Goal: Information Seeking & Learning: Find specific page/section

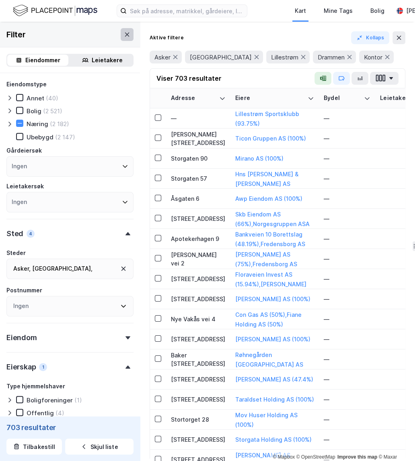
click at [124, 33] on icon at bounding box center [127, 34] width 6 height 6
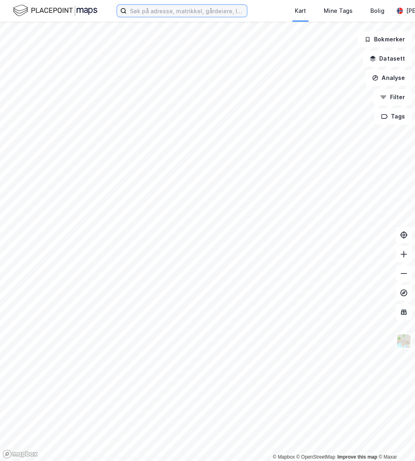
drag, startPoint x: 161, startPoint y: 10, endPoint x: 157, endPoint y: 16, distance: 7.2
click at [161, 11] on input at bounding box center [187, 11] width 120 height 12
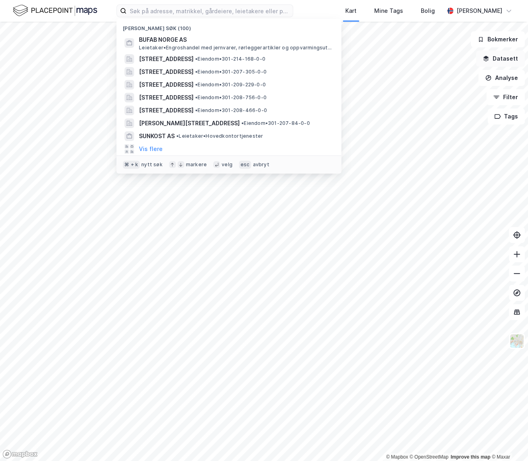
click at [414, 56] on button "Datasett" at bounding box center [500, 59] width 49 height 16
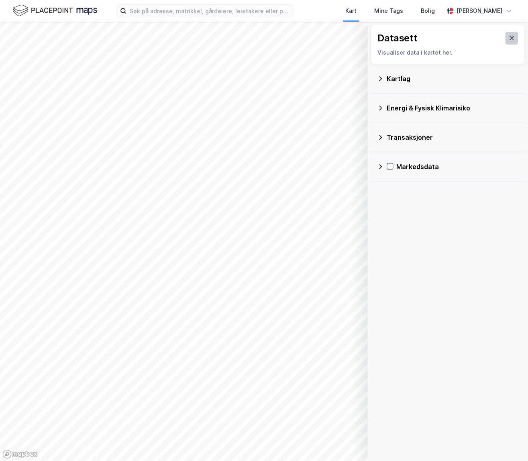
click at [414, 40] on icon at bounding box center [512, 38] width 6 height 6
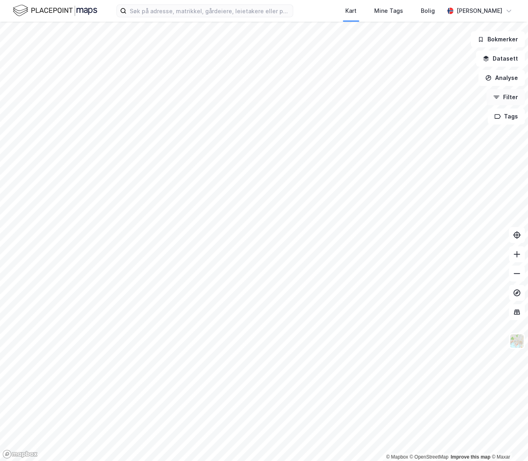
click at [414, 94] on button "Filter" at bounding box center [505, 97] width 39 height 16
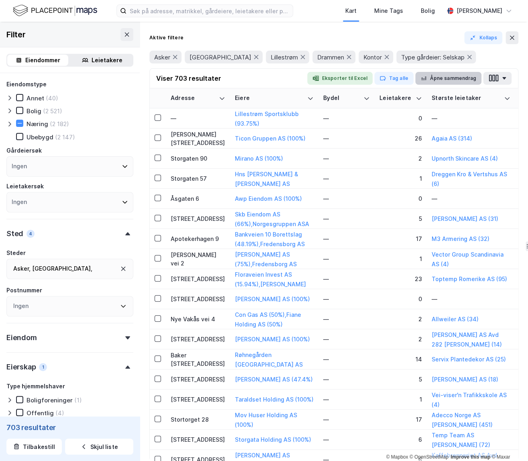
click at [414, 76] on button "Åpne sammendrag" at bounding box center [448, 78] width 67 height 13
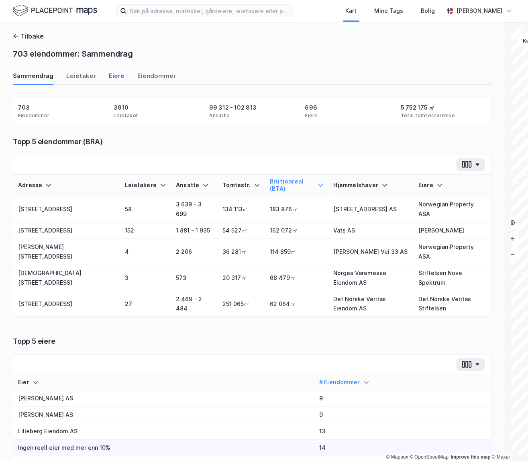
click at [109, 78] on div "Eiere" at bounding box center [117, 78] width 16 height 13
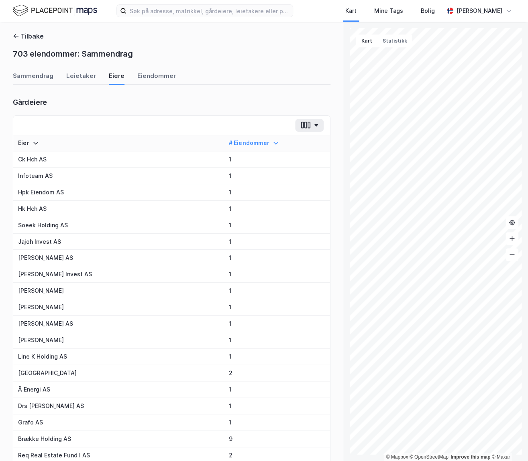
click at [25, 100] on div "Gårdeiere" at bounding box center [30, 103] width 34 height 10
copy div "Gårdeiere"
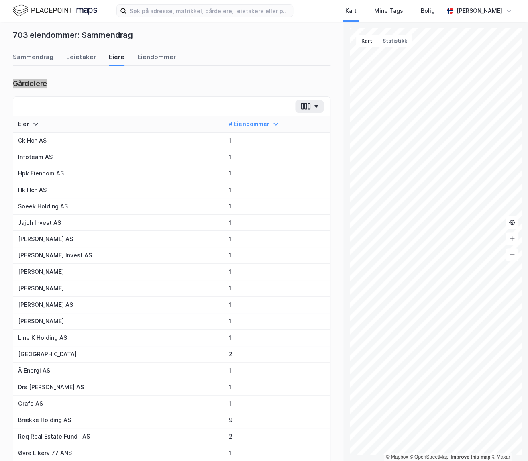
scroll to position [20, 0]
click at [198, 86] on div "Gårdeiere" at bounding box center [172, 83] width 318 height 11
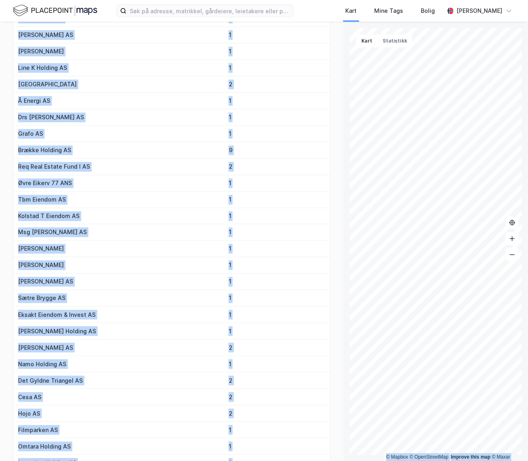
scroll to position [0, 0]
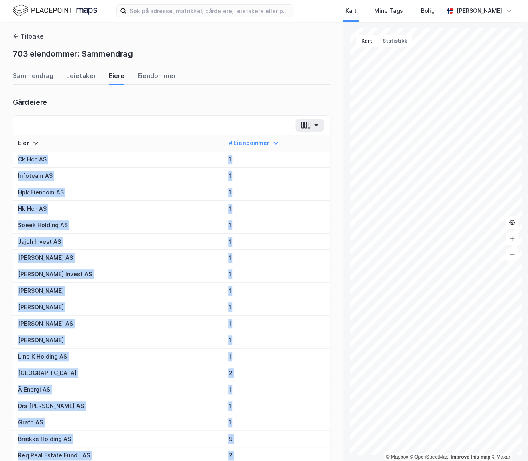
drag, startPoint x: 259, startPoint y: 382, endPoint x: 6, endPoint y: 153, distance: 341.0
click at [10, 154] on div "Tilbake 703 eiendommer: Sammendrag [PERSON_NAME] [PERSON_NAME] Gårdeiere Eier #…" at bounding box center [171, 241] width 343 height 439
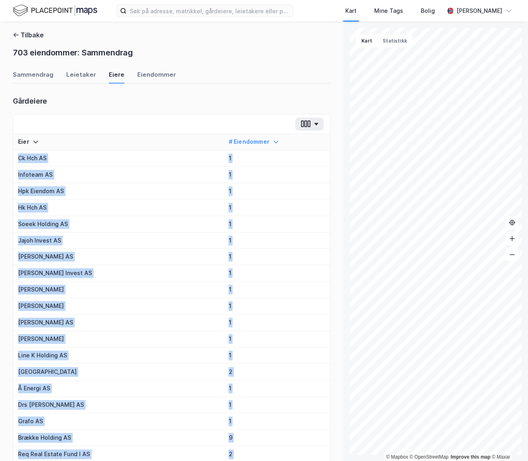
copy table "Lore # Ipsumdolor Si Ame CO 8 Adipisci EL 1 Sed Doeiusm TE 0 In Utl ET 8 Dolor …"
click at [26, 37] on button "Tilbake" at bounding box center [28, 35] width 31 height 10
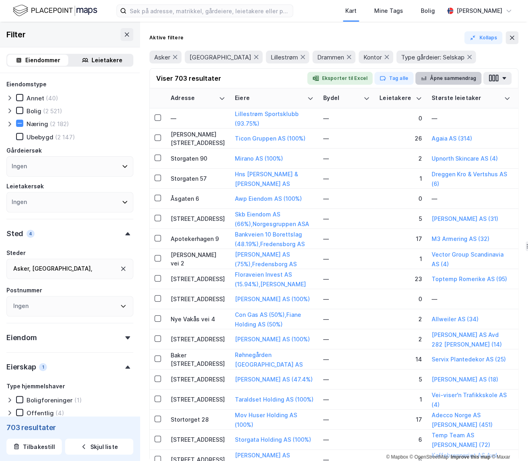
click at [414, 76] on button "Åpne sammendrag" at bounding box center [448, 78] width 67 height 13
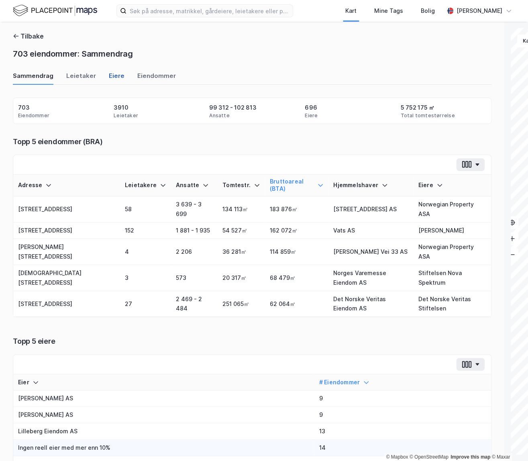
click at [118, 74] on div "Eiere" at bounding box center [117, 78] width 16 height 13
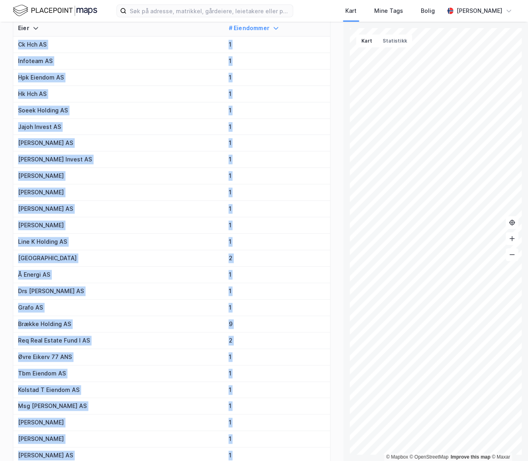
scroll to position [61, 0]
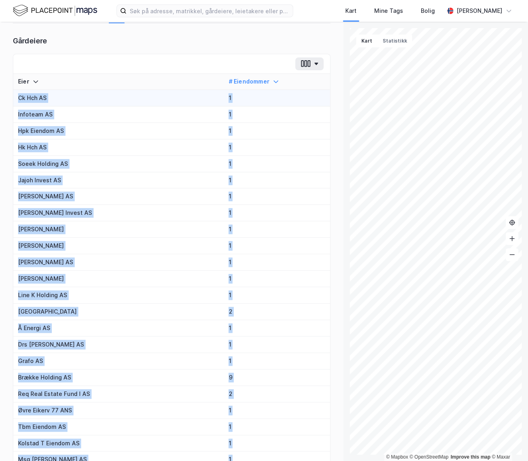
drag, startPoint x: 237, startPoint y: 390, endPoint x: 89, endPoint y: 101, distance: 324.8
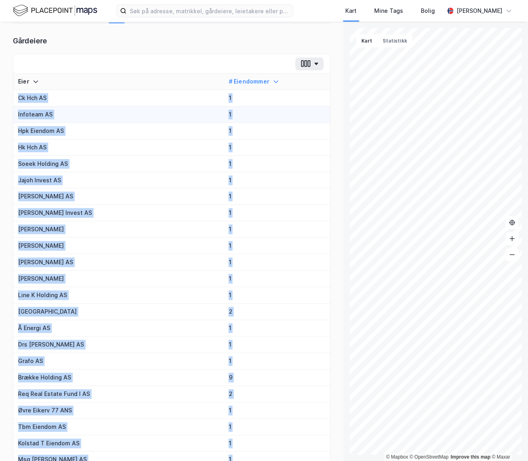
copy tbody "Lo Ips DO 8 Sitametc AD 2 Eli Seddoei TE 7 In Utl ET 4 Dolor Magnaal EN 2 Admin…"
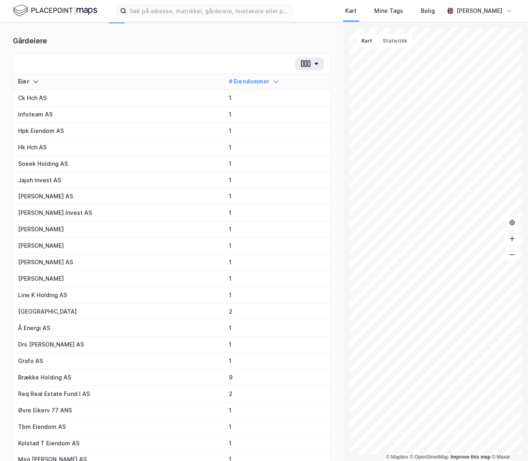
click at [112, 61] on div at bounding box center [171, 64] width 317 height 20
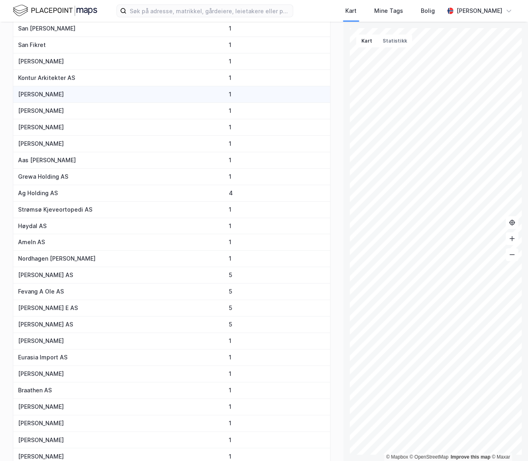
scroll to position [1401, 0]
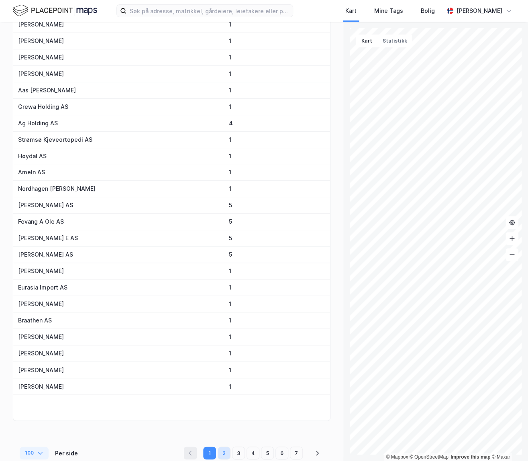
click at [228, 448] on button "2" at bounding box center [224, 453] width 13 height 13
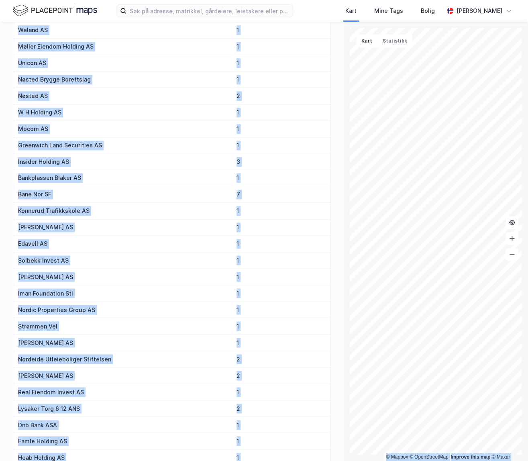
scroll to position [0, 0]
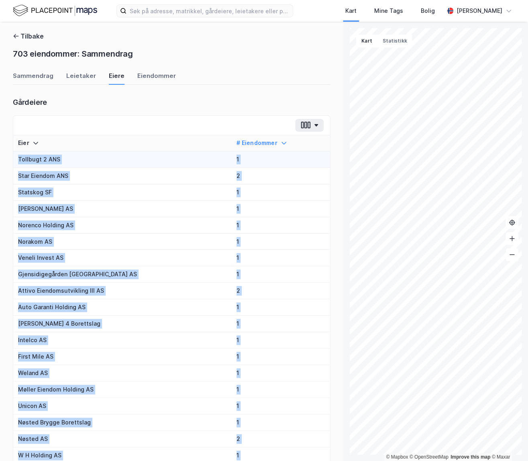
drag, startPoint x: 271, startPoint y: 380, endPoint x: 18, endPoint y: 157, distance: 336.9
copy tbody "Loremips 9 DOL 1 Sita Consect ADI 9 Elitsedd EI 3 Tempori Utlabor ET 1 Dolorem …"
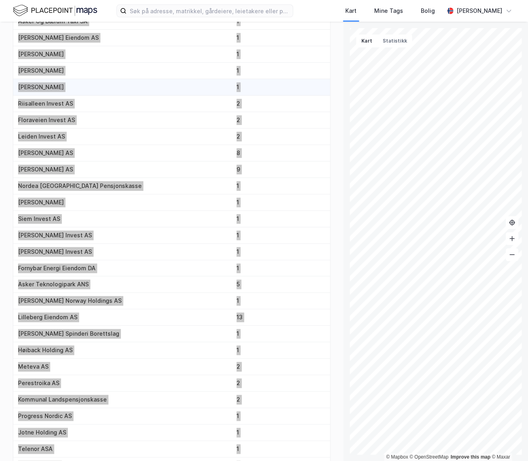
scroll to position [1401, 0]
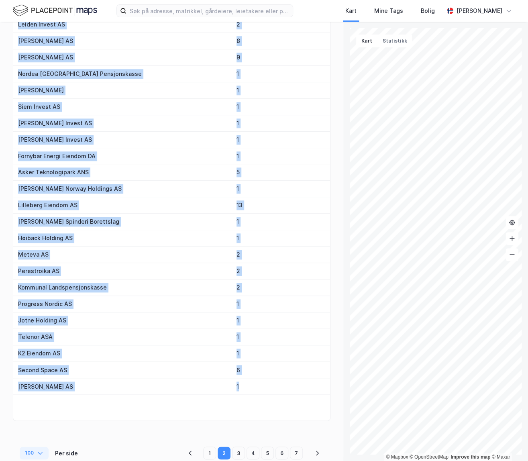
drag, startPoint x: 238, startPoint y: 444, endPoint x: 230, endPoint y: 439, distance: 9.4
click at [238, 447] on button "3" at bounding box center [238, 453] width 13 height 13
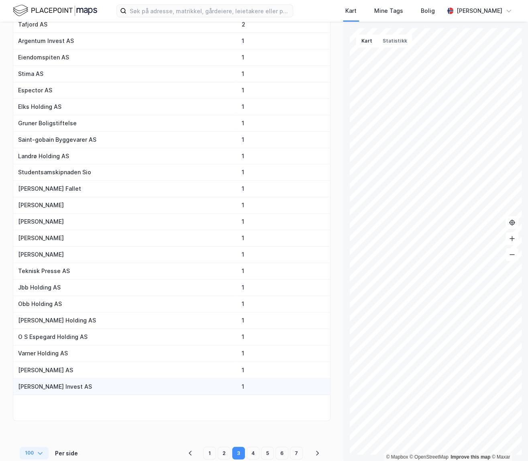
click at [262, 383] on td "1" at bounding box center [283, 386] width 93 height 16
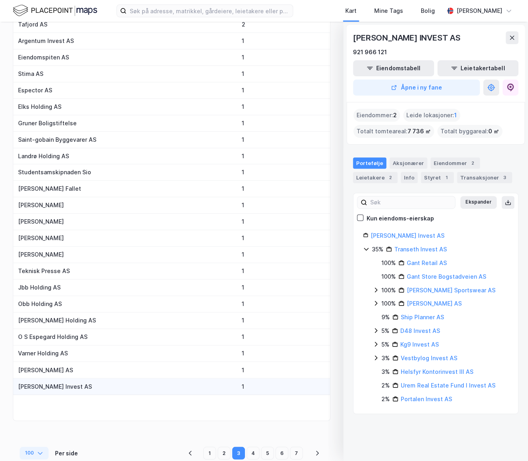
drag, startPoint x: 501, startPoint y: 39, endPoint x: 452, endPoint y: 104, distance: 80.7
click at [414, 40] on div "[PERSON_NAME] INVEST AS" at bounding box center [435, 37] width 165 height 13
click at [414, 37] on icon at bounding box center [512, 38] width 6 height 6
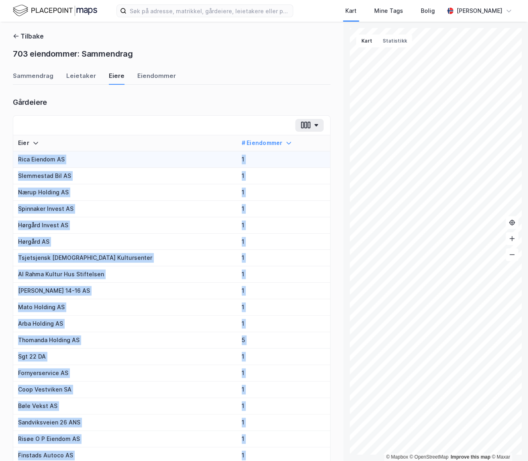
drag, startPoint x: 278, startPoint y: 384, endPoint x: 16, endPoint y: 158, distance: 345.2
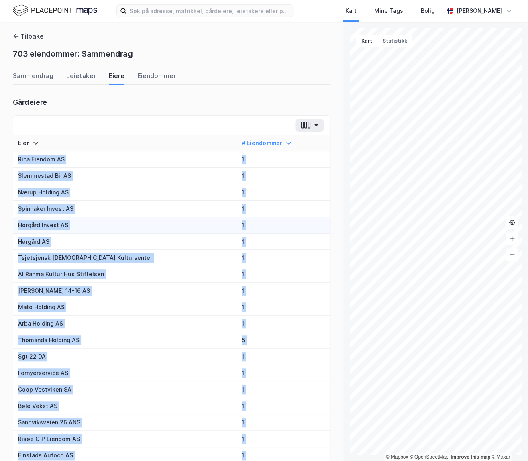
copy tbody "Lore Ipsumdo SI 4 Ametconsec Adi EL 0 Seddo Eiusmod TE 9 Incididun Utlabo ET 2 …"
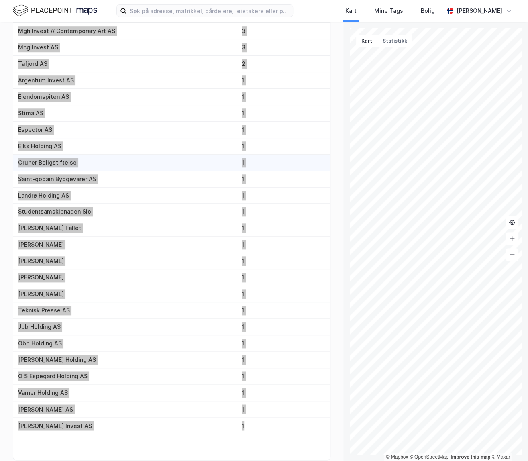
scroll to position [1401, 0]
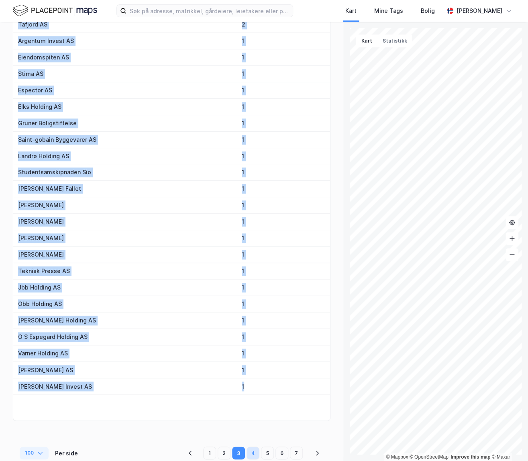
click at [254, 447] on button "4" at bounding box center [253, 453] width 13 height 13
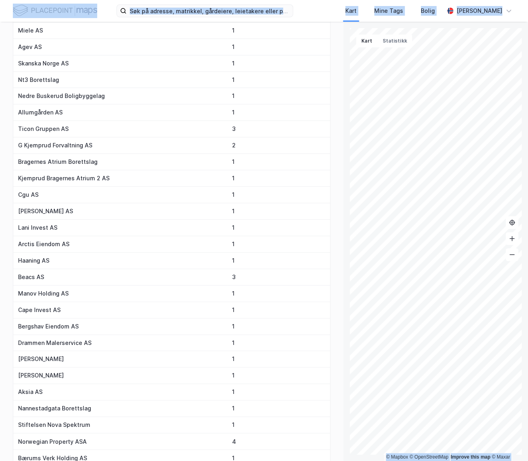
scroll to position [0, 0]
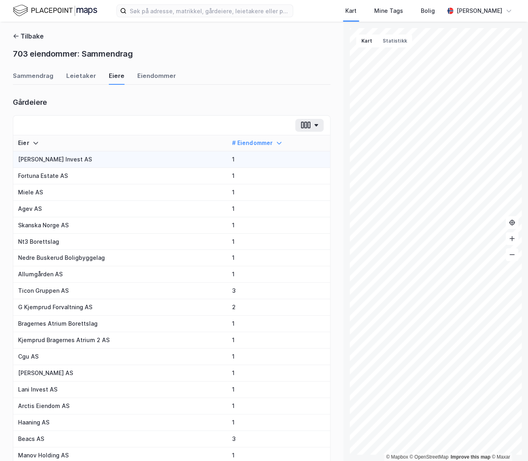
drag, startPoint x: 246, startPoint y: 395, endPoint x: 19, endPoint y: 160, distance: 326.4
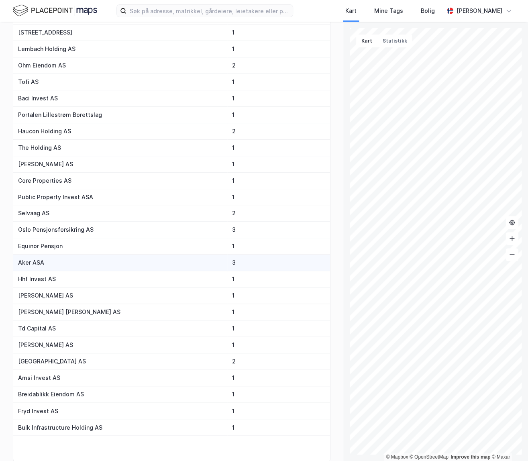
scroll to position [1401, 0]
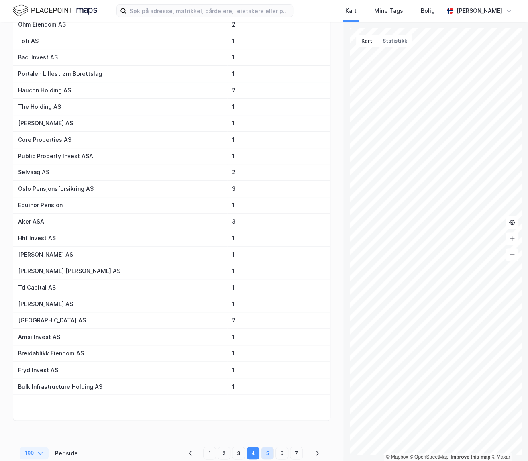
click at [268, 447] on button "5" at bounding box center [267, 453] width 13 height 13
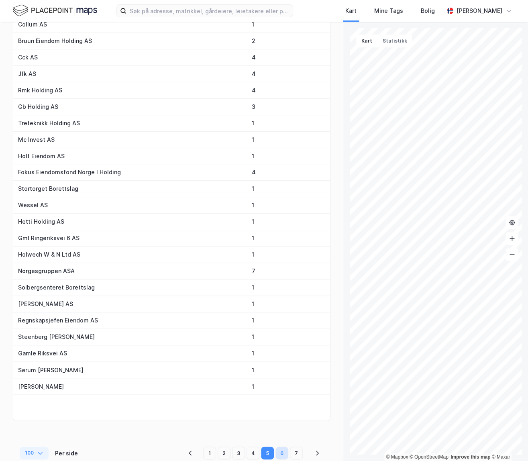
click at [284, 449] on button "6" at bounding box center [282, 453] width 13 height 13
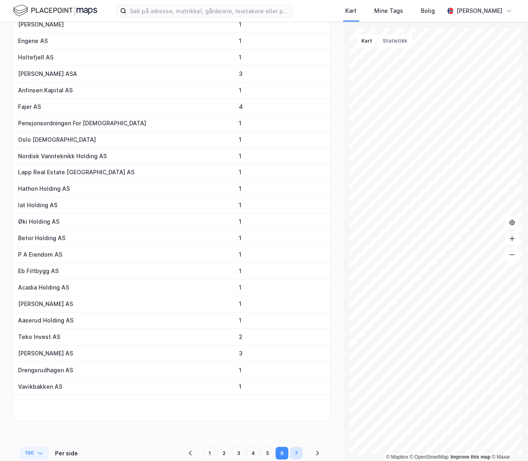
click at [296, 449] on button "7" at bounding box center [296, 453] width 13 height 13
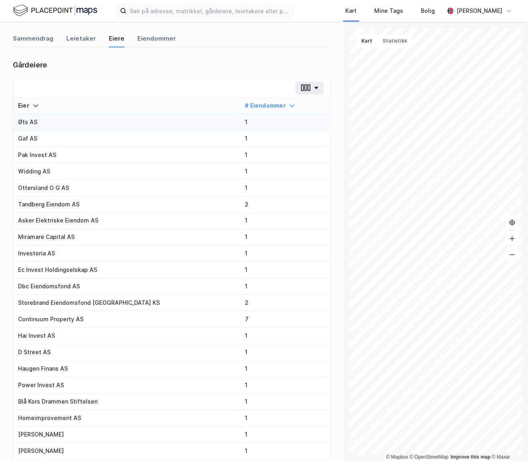
scroll to position [0, 0]
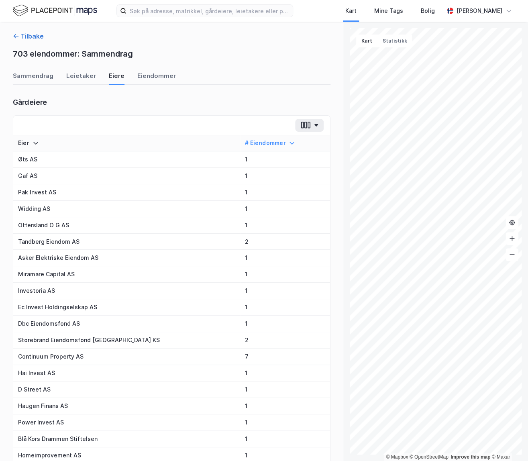
click at [37, 35] on button "Tilbake" at bounding box center [28, 36] width 31 height 10
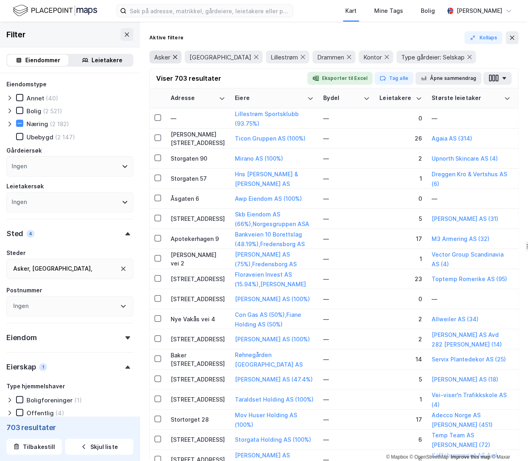
click at [178, 57] on icon at bounding box center [175, 57] width 6 height 6
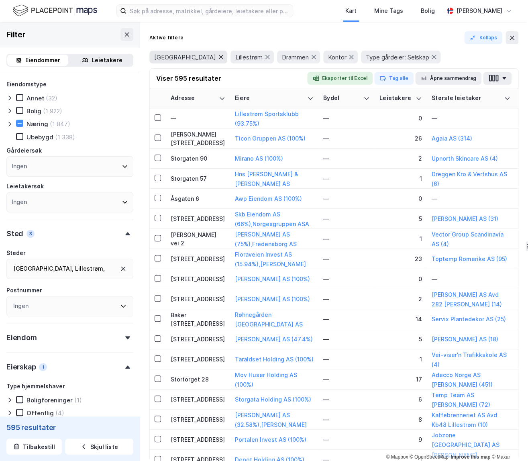
click at [218, 57] on icon at bounding box center [221, 57] width 6 height 6
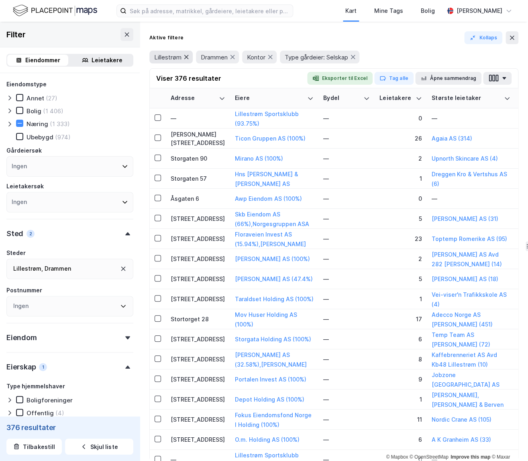
click at [186, 57] on icon at bounding box center [186, 57] width 6 height 6
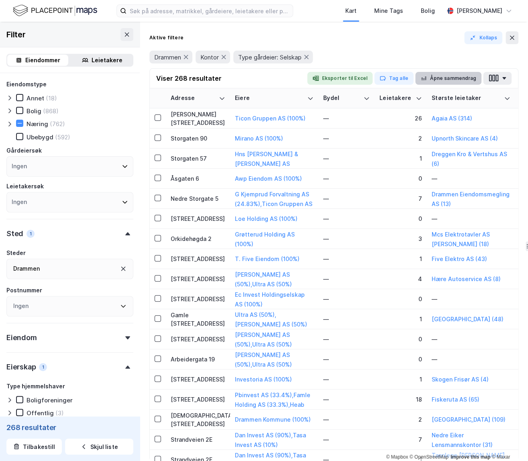
click at [414, 78] on button "Åpne sammendrag" at bounding box center [448, 78] width 67 height 13
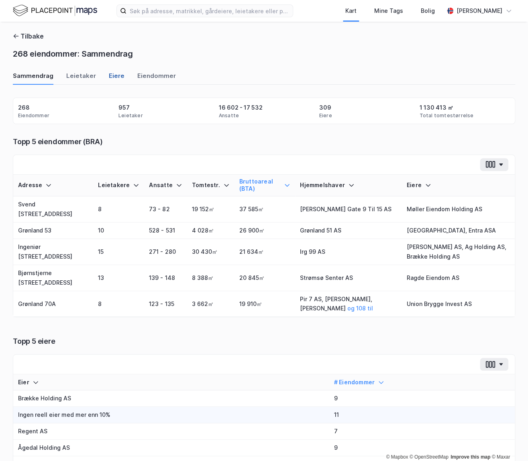
click at [112, 80] on div "Eiere" at bounding box center [117, 78] width 16 height 13
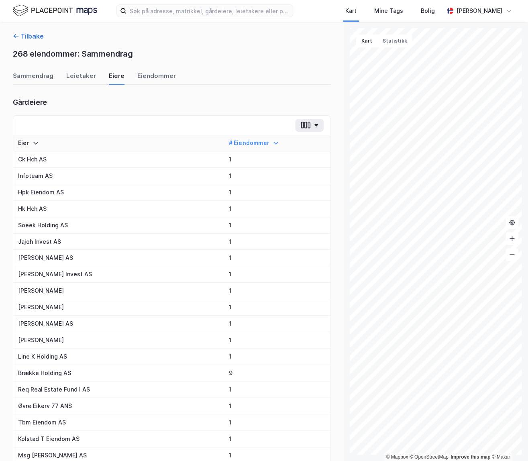
click at [41, 34] on button "Tilbake" at bounding box center [28, 36] width 31 height 10
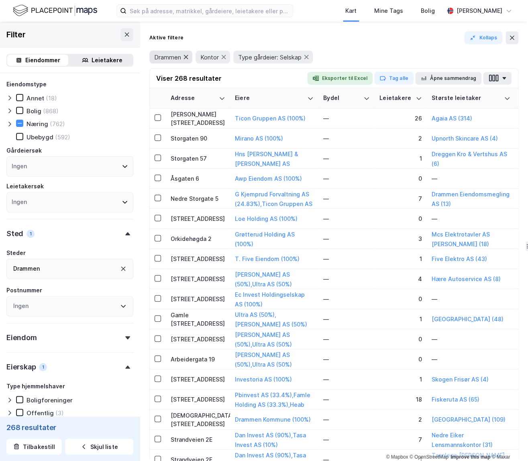
click at [187, 56] on icon at bounding box center [186, 57] width 4 height 4
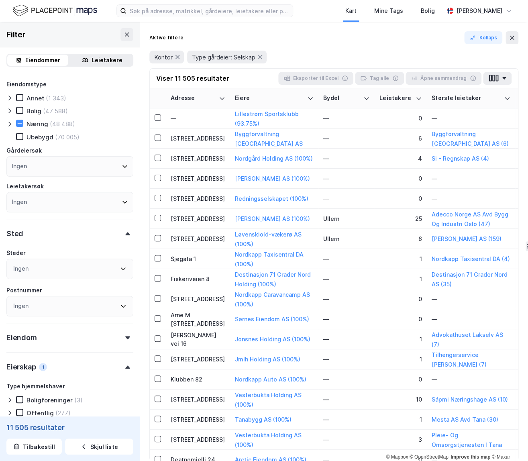
drag, startPoint x: 46, startPoint y: 270, endPoint x: 49, endPoint y: 274, distance: 4.7
click at [46, 270] on div "Ingen" at bounding box center [69, 269] width 127 height 20
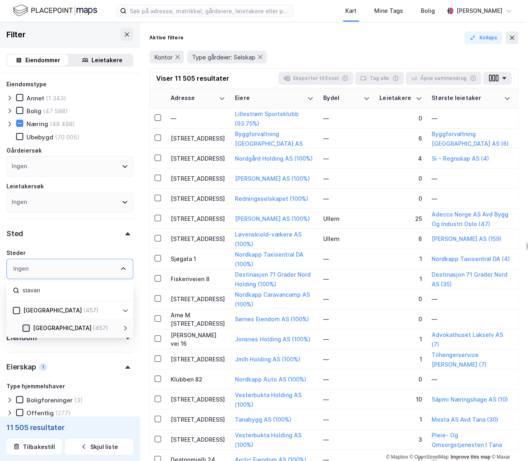
click at [25, 329] on icon at bounding box center [26, 328] width 6 height 6
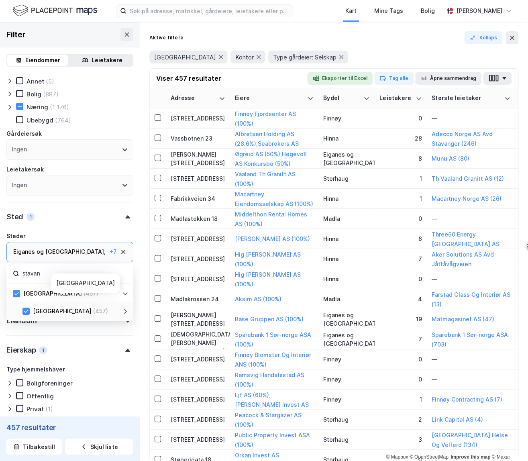
scroll to position [22, 0]
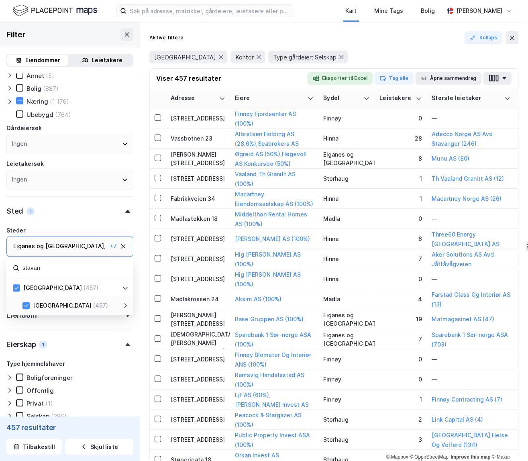
click at [97, 288] on div "[GEOGRAPHIC_DATA] (457)" at bounding box center [71, 288] width 102 height 10
drag, startPoint x: 18, startPoint y: 287, endPoint x: 31, endPoint y: 289, distance: 13.8
click at [18, 287] on icon at bounding box center [16, 287] width 4 height 3
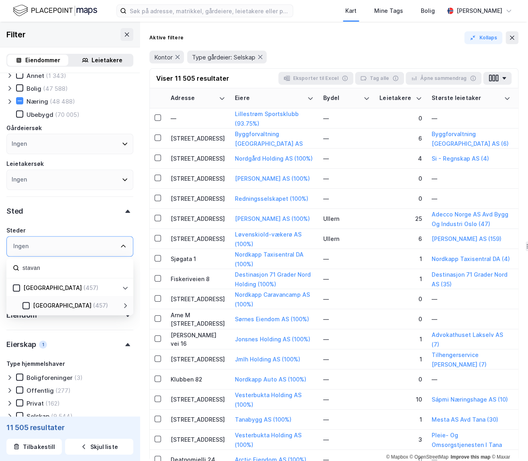
click at [122, 290] on icon at bounding box center [125, 288] width 6 height 6
click at [126, 289] on icon at bounding box center [125, 288] width 6 height 6
click at [123, 305] on icon at bounding box center [125, 305] width 6 height 6
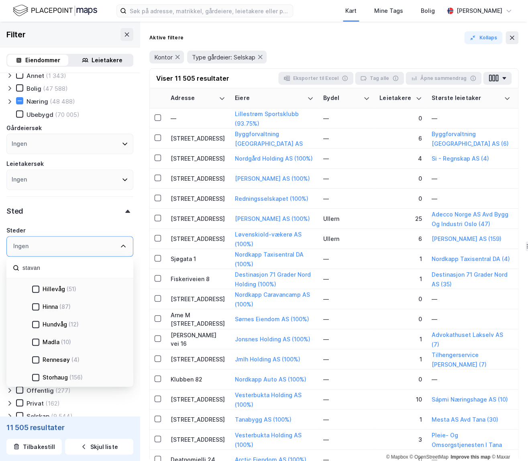
scroll to position [87, 0]
click at [39, 272] on input "stavan" at bounding box center [74, 268] width 105 height 11
type input "bergen"
click at [25, 307] on icon at bounding box center [26, 306] width 6 height 6
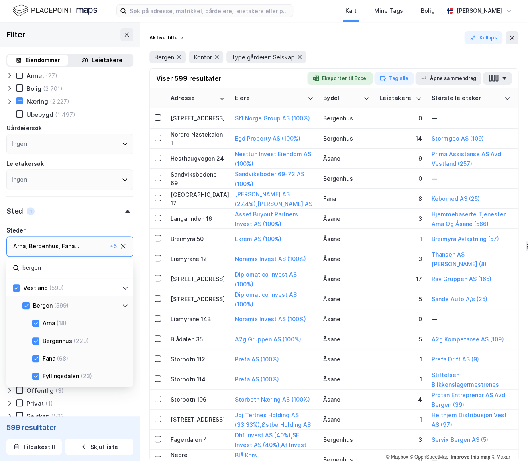
click at [364, 42] on div "Aktive filtere Kollaps" at bounding box center [333, 37] width 369 height 13
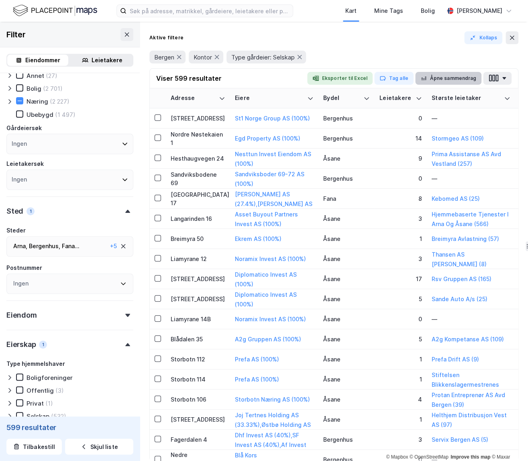
click at [414, 74] on button "Åpne sammendrag" at bounding box center [448, 78] width 67 height 13
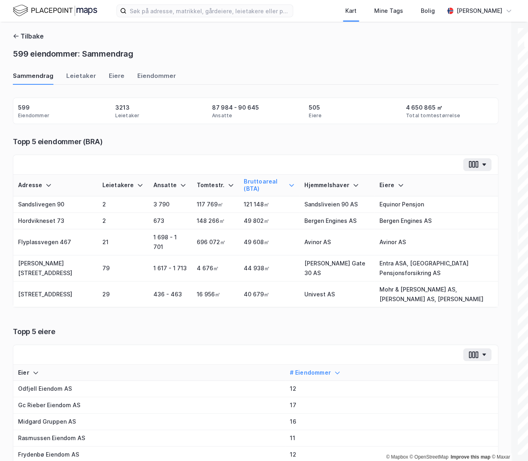
drag, startPoint x: 116, startPoint y: 76, endPoint x: 145, endPoint y: 92, distance: 33.4
click at [116, 76] on div "Eiere" at bounding box center [117, 78] width 16 height 13
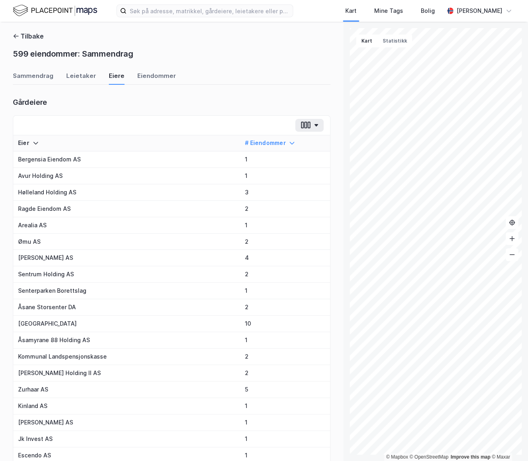
click at [258, 76] on div "Sammendrag Leietaker [PERSON_NAME]" at bounding box center [172, 78] width 318 height 13
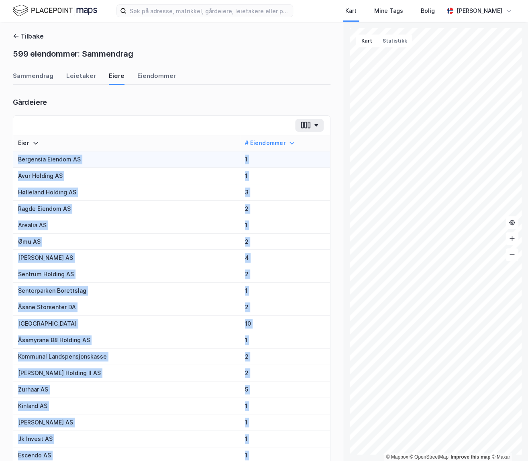
drag, startPoint x: 285, startPoint y: 384, endPoint x: 23, endPoint y: 159, distance: 344.4
copy tbody "Loremipsu Dolorsi AM 4 Cons Adipisc EL 3 Seddoeius Tempori UT 4 Labor Etdolor M…"
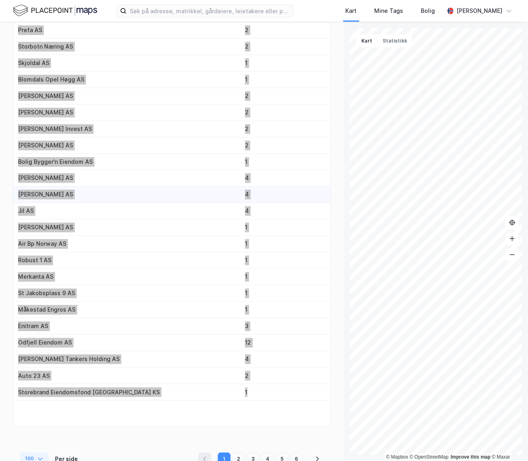
scroll to position [1401, 0]
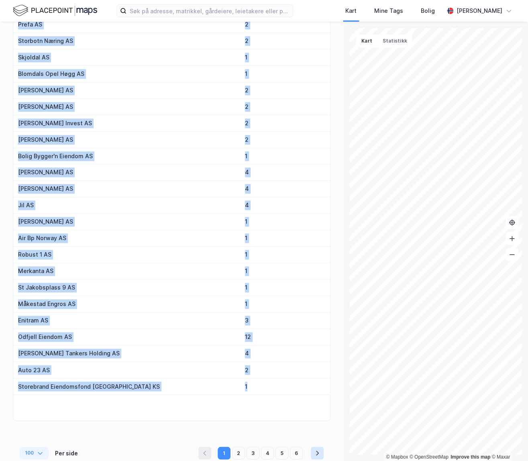
click at [318, 450] on icon "pagination navigation" at bounding box center [317, 453] width 6 height 6
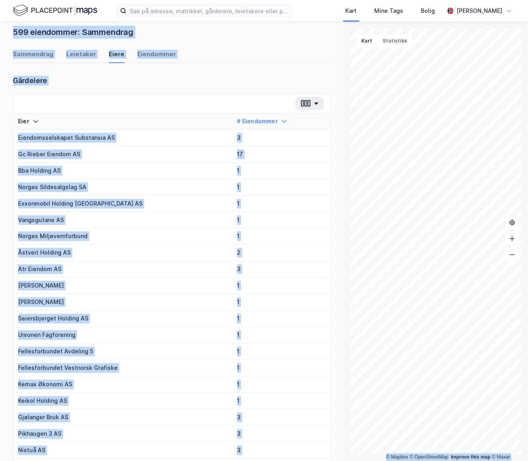
scroll to position [0, 0]
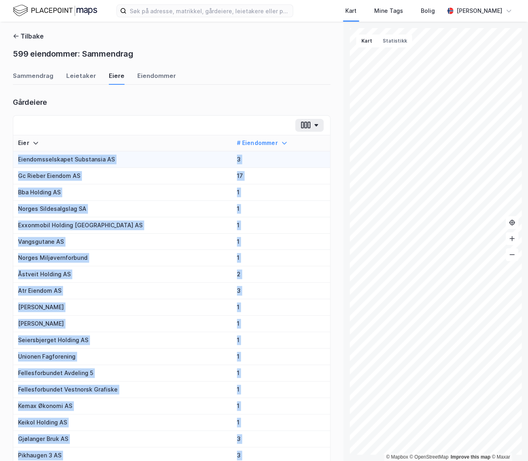
drag, startPoint x: 265, startPoint y: 383, endPoint x: 43, endPoint y: 159, distance: 315.3
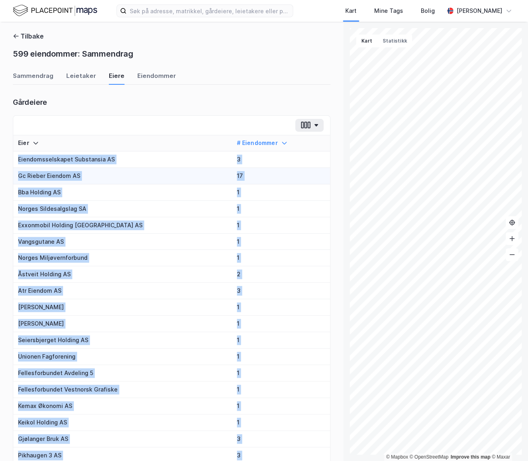
copy tbody "Loremipsumdolorsi Ametconsec AD 4 El Seddoe Tempori UT 92 Lab Etdolor MA 4 Aliq…"
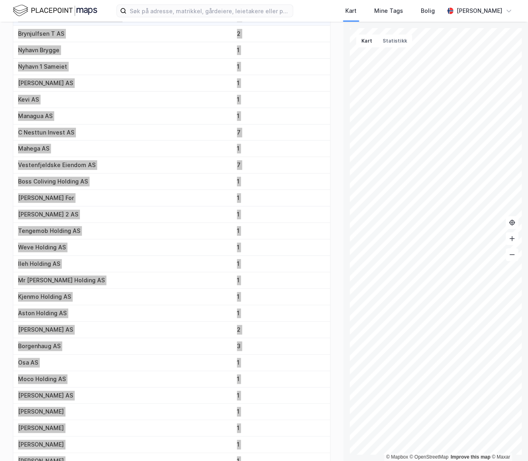
scroll to position [1401, 0]
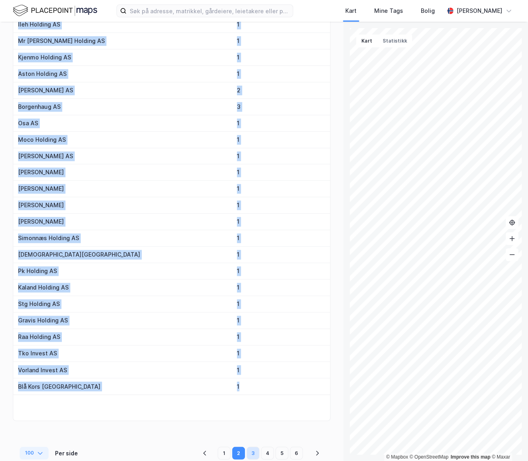
click at [250, 448] on button "3" at bounding box center [253, 453] width 13 height 13
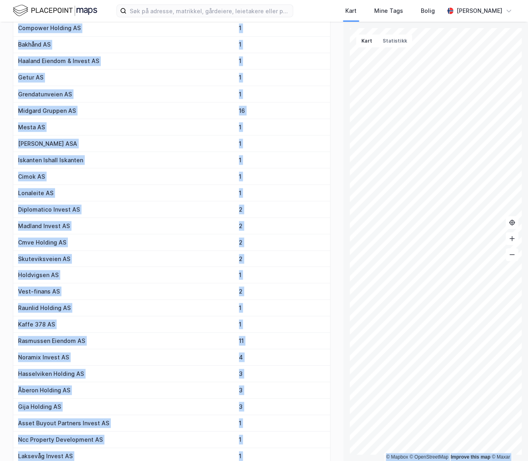
scroll to position [0, 0]
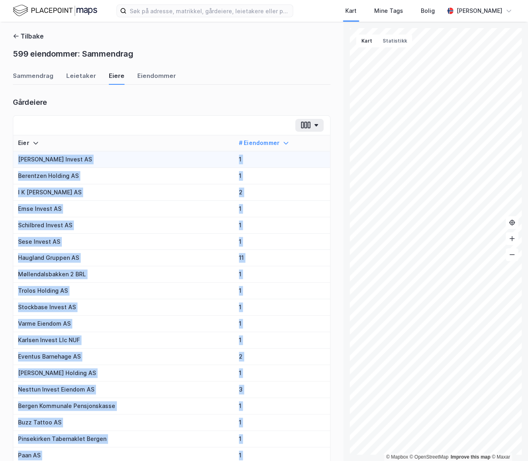
drag, startPoint x: 287, startPoint y: 385, endPoint x: 18, endPoint y: 159, distance: 351.8
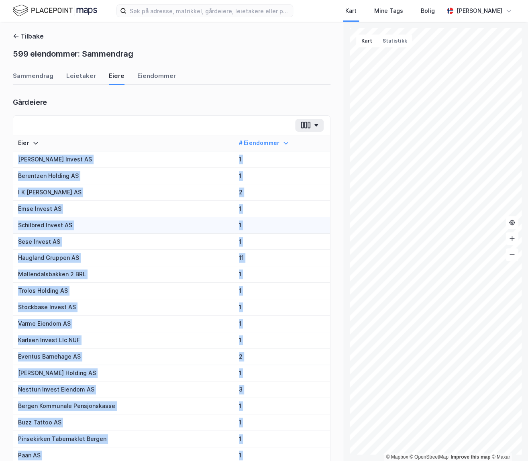
copy tbody "Lorem Ips Dolors AM 7 Consectet Adipisc EL 6 S D Eiusm Tempori UT 7 Labo Etdolo…"
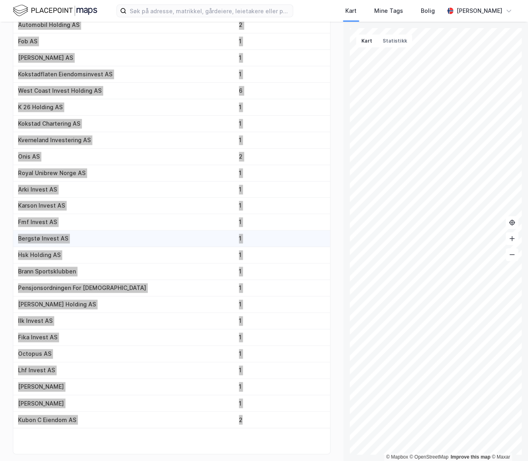
scroll to position [1401, 0]
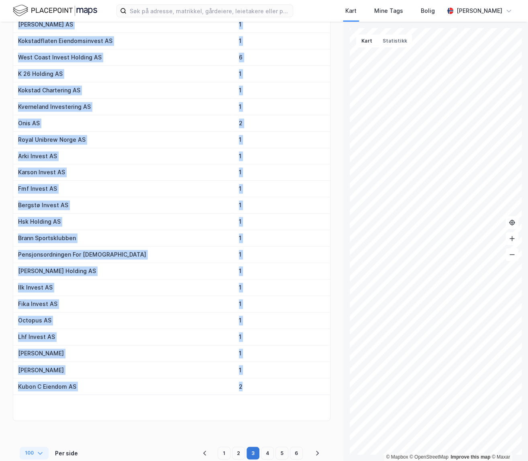
drag, startPoint x: 264, startPoint y: 447, endPoint x: 258, endPoint y: 447, distance: 5.2
click at [264, 447] on button "4" at bounding box center [267, 453] width 13 height 13
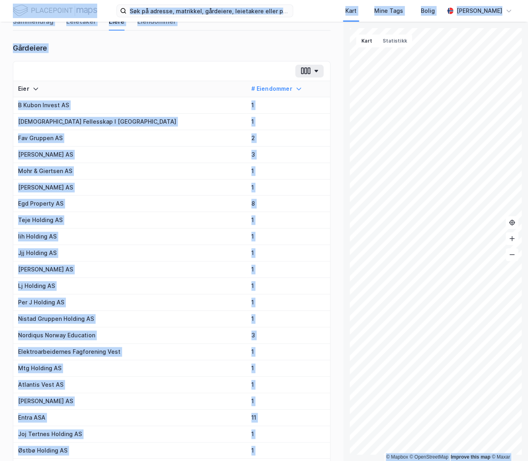
scroll to position [0, 0]
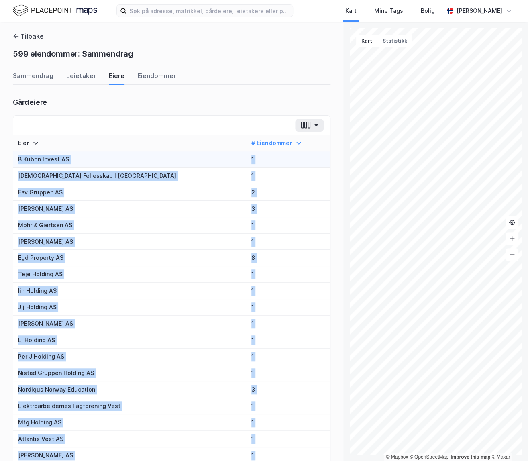
drag, startPoint x: 260, startPoint y: 387, endPoint x: 15, endPoint y: 160, distance: 333.4
copy tbody "L Ipsum Dolors AM 0 Consecte Adipiscing E Seddoe 1 Tem Incidid UT 5 Laboreetd M…"
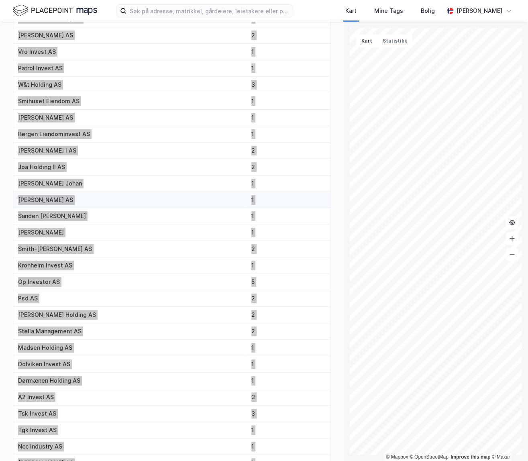
scroll to position [1401, 0]
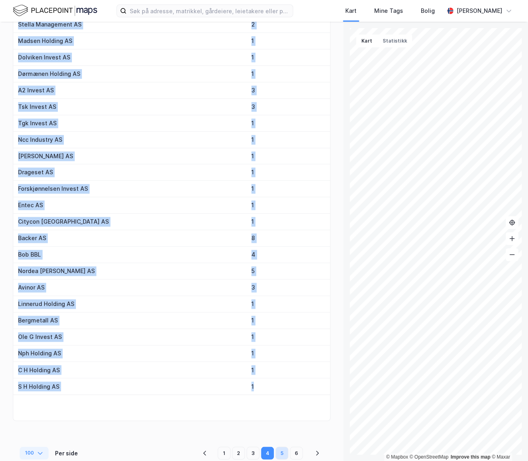
click at [277, 450] on button "5" at bounding box center [282, 453] width 13 height 13
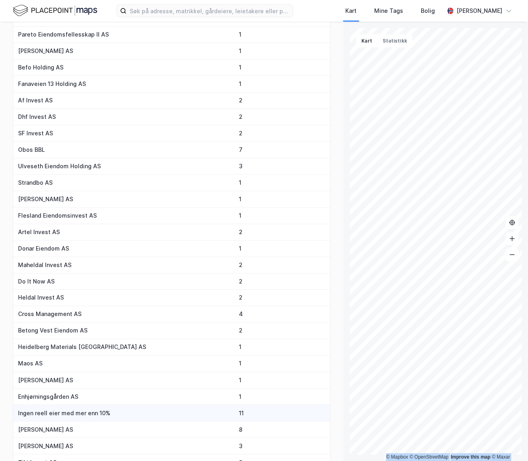
scroll to position [0, 0]
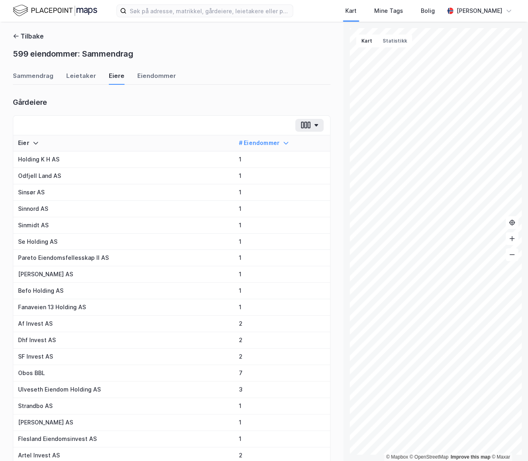
drag, startPoint x: 264, startPoint y: 396, endPoint x: 6, endPoint y: 154, distance: 353.8
click at [5, 153] on div "Tilbake 599 eiendommer: Sammendrag Sammendrag Leietaker Eiere Eiendommer Gårdei…" at bounding box center [171, 241] width 343 height 439
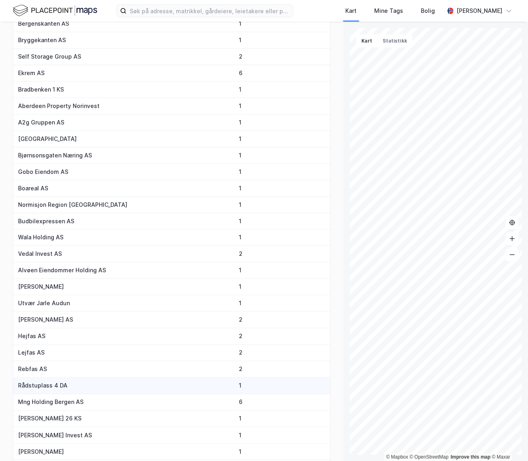
scroll to position [1401, 0]
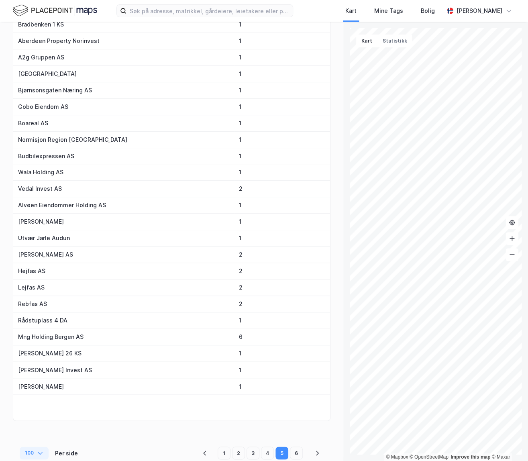
drag, startPoint x: 311, startPoint y: 452, endPoint x: 297, endPoint y: 447, distance: 14.6
click at [311, 452] on button "pagination navigation" at bounding box center [317, 453] width 13 height 13
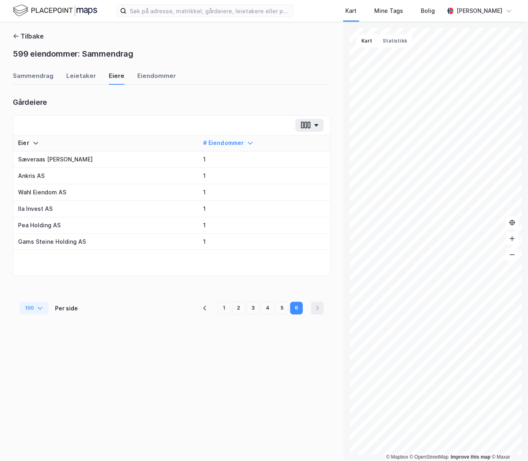
click at [191, 55] on div "599 eiendommer: Sammendrag" at bounding box center [172, 54] width 318 height 14
click at [34, 36] on button "Tilbake" at bounding box center [28, 36] width 31 height 10
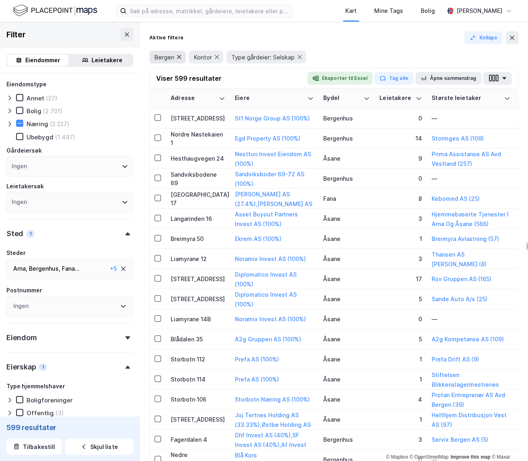
click at [179, 58] on icon at bounding box center [179, 57] width 6 height 6
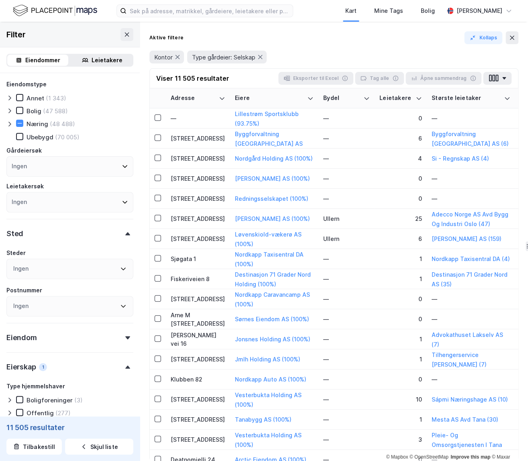
click at [58, 265] on div "Ingen" at bounding box center [69, 269] width 127 height 20
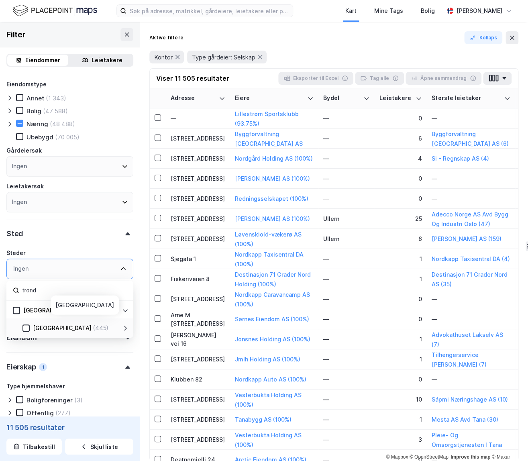
type input "trond"
click at [93, 328] on div "(445)" at bounding box center [100, 328] width 15 height 10
click at [27, 328] on icon at bounding box center [26, 328] width 4 height 3
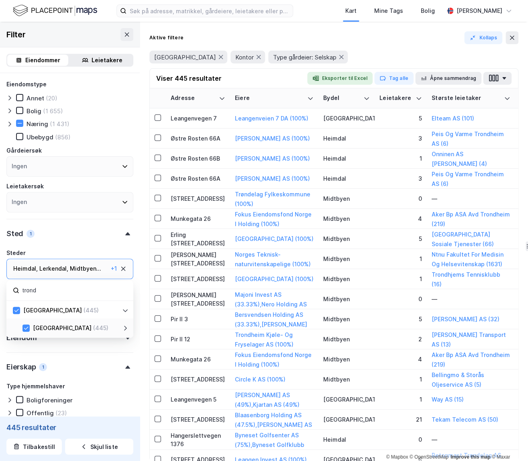
click at [125, 328] on icon at bounding box center [125, 328] width 6 height 6
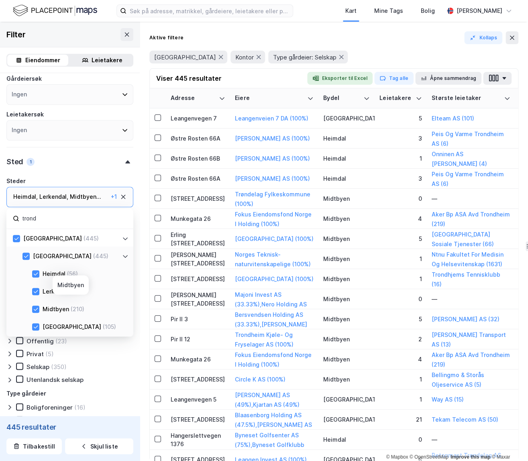
scroll to position [73, 0]
click at [392, 39] on div "Aktive filtere Kollaps" at bounding box center [333, 37] width 369 height 13
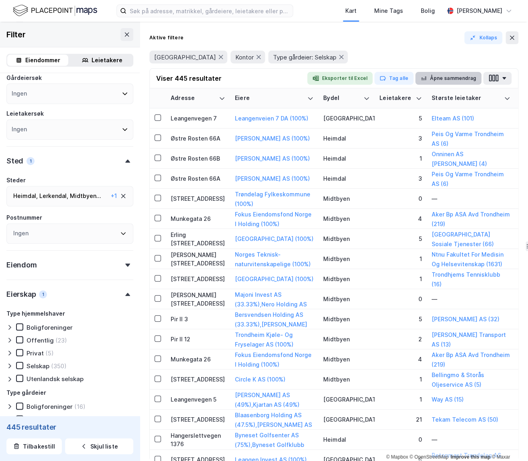
click at [414, 77] on button "Åpne sammendrag" at bounding box center [448, 78] width 67 height 13
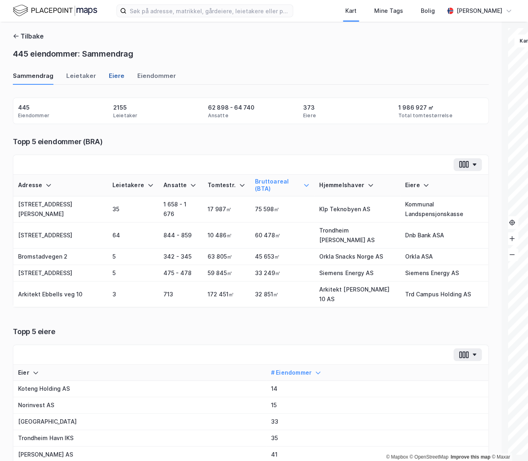
click at [112, 74] on div "Eiere" at bounding box center [117, 78] width 16 height 13
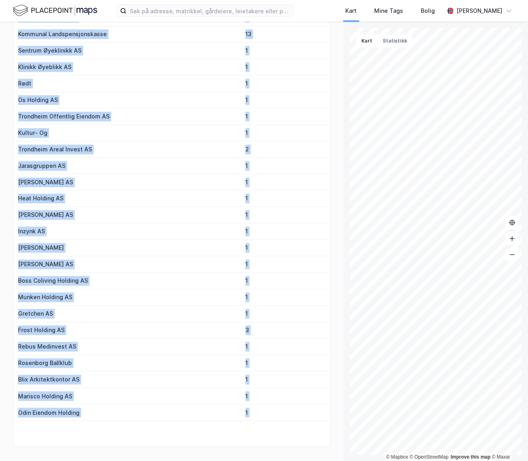
scroll to position [1401, 0]
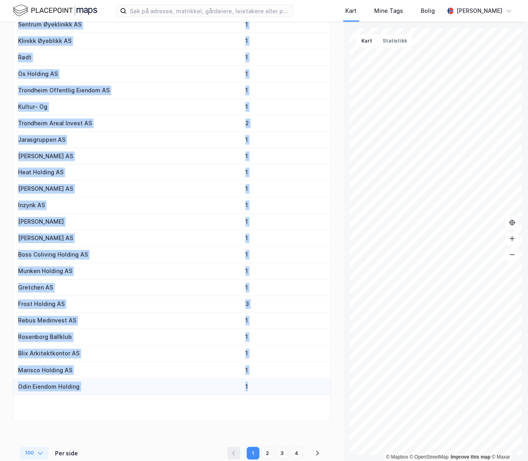
drag, startPoint x: 23, startPoint y: 98, endPoint x: 231, endPoint y: 384, distance: 354.0
click at [231, 384] on div "Tilbake 445 eiendommer: Sammendrag Sammendrag Leietaker [PERSON_NAME] Gårdeiere…" at bounding box center [171, 241] width 343 height 439
click at [313, 449] on button "pagination navigation" at bounding box center [317, 453] width 13 height 13
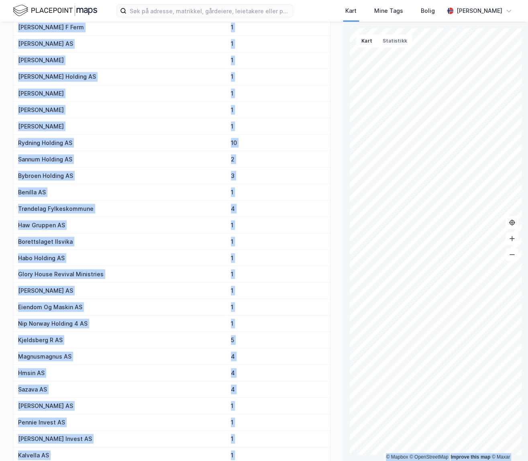
scroll to position [0, 0]
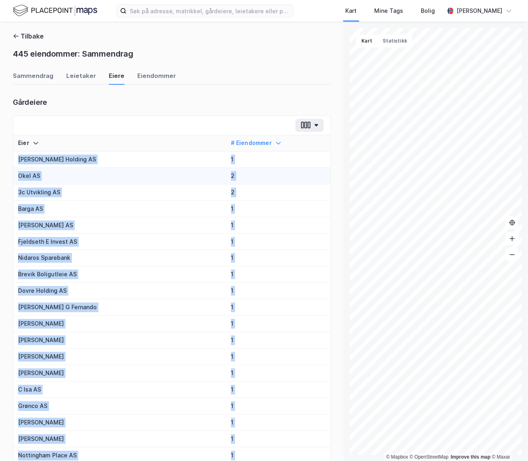
drag, startPoint x: 255, startPoint y: 381, endPoint x: 88, endPoint y: 173, distance: 266.4
copy tbody "Loremipsum Dolorsi AM 7 Cons AD 6 9e Seddoeius TE 3 Incid UT 3 L Etdo MA 6 Aliq…"
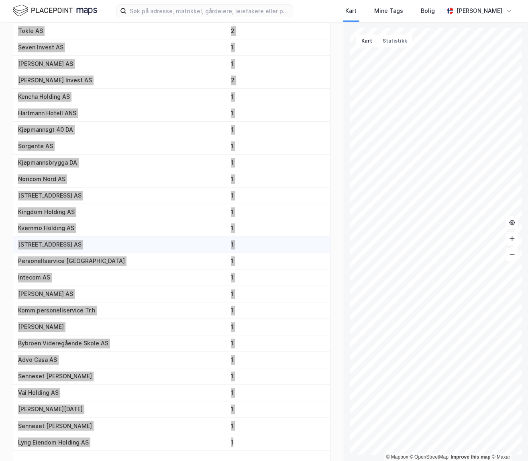
scroll to position [1401, 0]
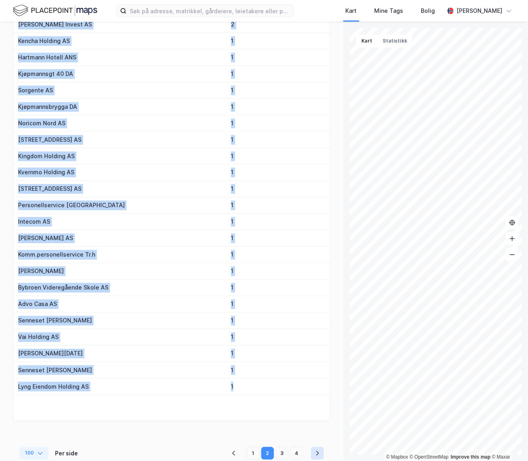
click at [313, 448] on button "pagination navigation" at bounding box center [317, 453] width 13 height 13
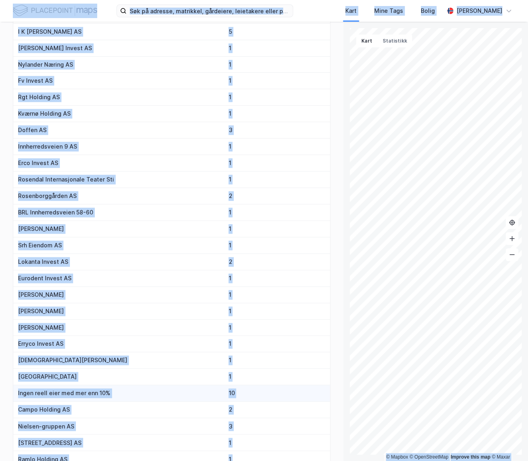
scroll to position [0, 0]
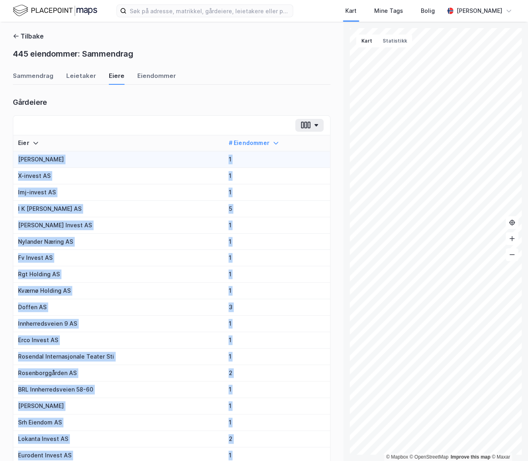
drag, startPoint x: 247, startPoint y: 386, endPoint x: 17, endPoint y: 158, distance: 323.5
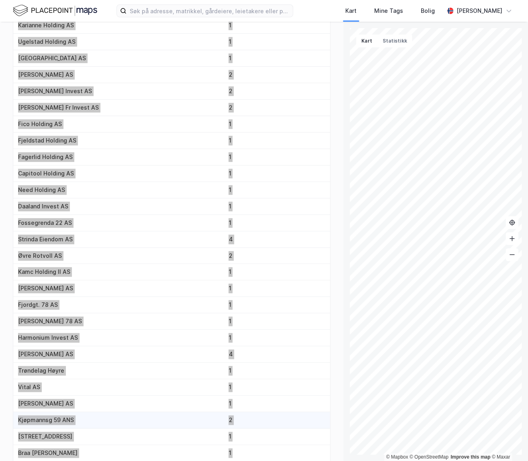
scroll to position [1401, 0]
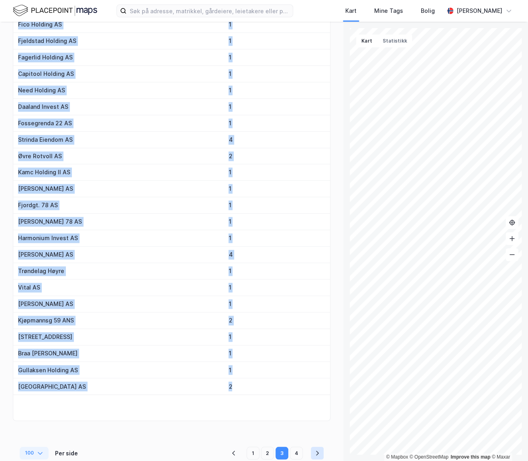
click at [315, 450] on icon "pagination navigation" at bounding box center [317, 453] width 6 height 6
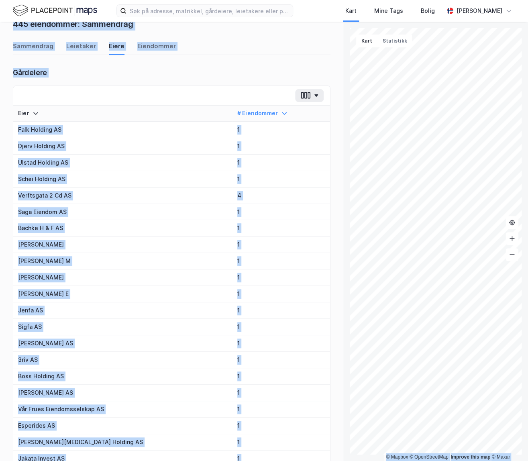
scroll to position [0, 0]
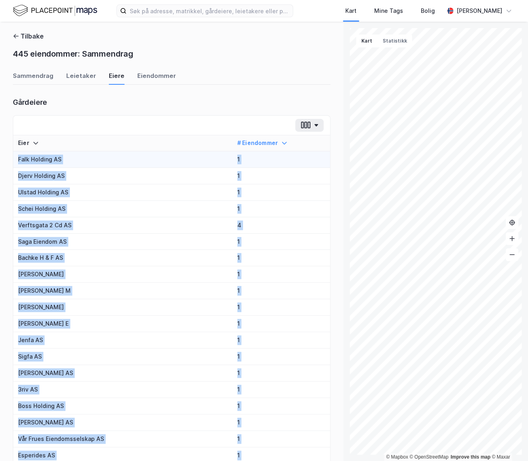
drag, startPoint x: 243, startPoint y: 386, endPoint x: 15, endPoint y: 161, distance: 320.7
click at [34, 37] on button "Tilbake" at bounding box center [28, 36] width 31 height 10
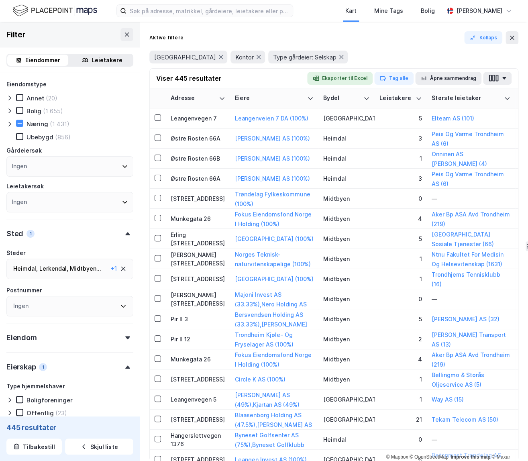
click at [94, 267] on div "Midtbyen ..." at bounding box center [85, 269] width 31 height 10
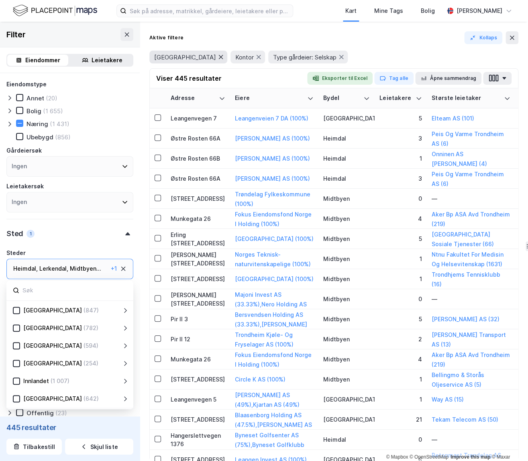
click at [218, 56] on icon at bounding box center [221, 57] width 6 height 6
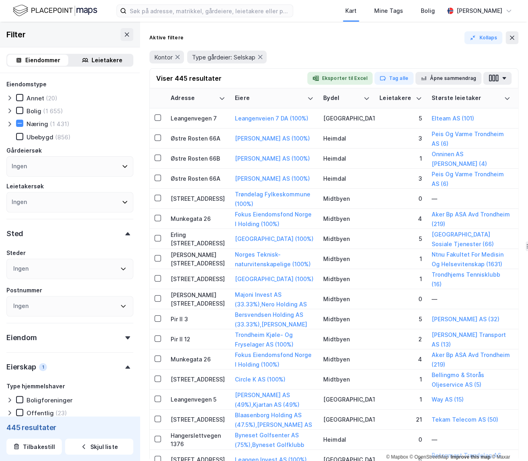
click at [55, 271] on div "Ingen" at bounding box center [69, 269] width 127 height 20
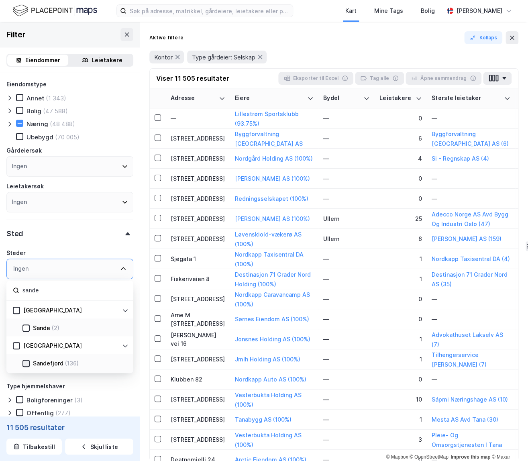
type input "sande"
click at [25, 362] on icon at bounding box center [26, 364] width 6 height 6
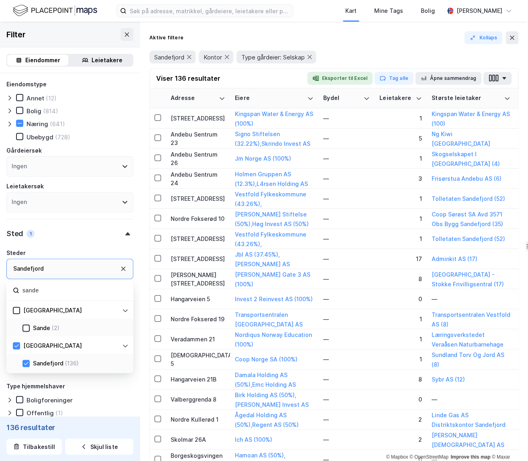
click at [122, 268] on icon at bounding box center [123, 269] width 4 height 4
click at [94, 269] on div "Ingen" at bounding box center [69, 269] width 127 height 20
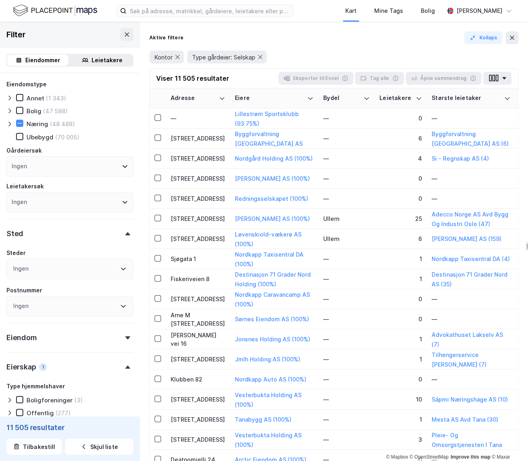
click at [46, 233] on div "Sted" at bounding box center [69, 230] width 127 height 23
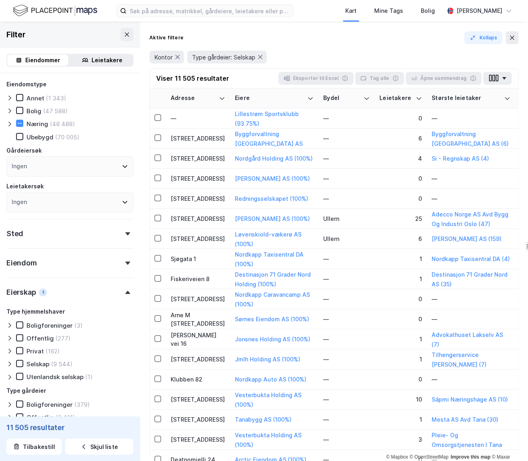
drag, startPoint x: 49, startPoint y: 235, endPoint x: 45, endPoint y: 247, distance: 12.7
click at [49, 235] on div "Sted" at bounding box center [69, 230] width 127 height 23
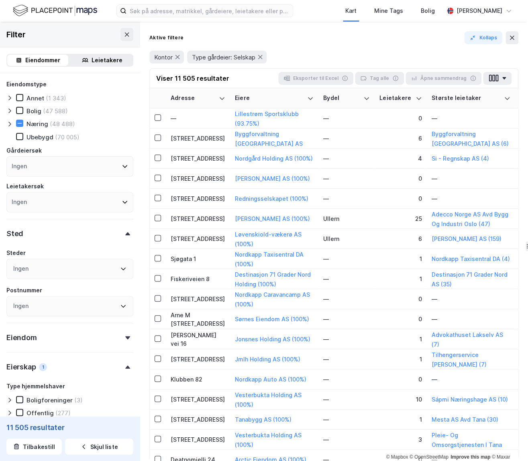
click at [30, 273] on div "Ingen" at bounding box center [69, 269] width 127 height 20
click at [38, 326] on div "Sarpsborg" at bounding box center [47, 328] width 29 height 10
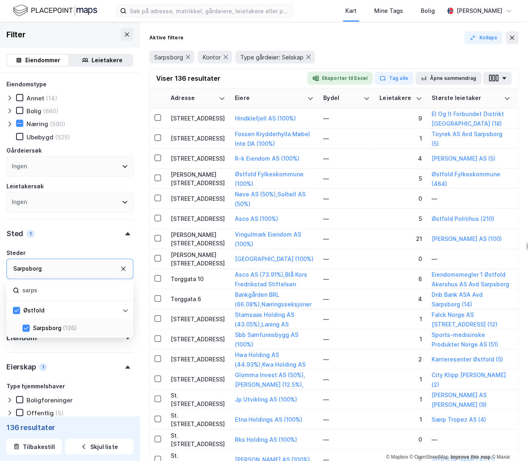
click at [56, 266] on div "Sarpsborg" at bounding box center [69, 269] width 127 height 20
click at [43, 288] on input "sarps" at bounding box center [74, 290] width 105 height 11
type input "fredr"
click at [25, 328] on icon at bounding box center [26, 328] width 6 height 6
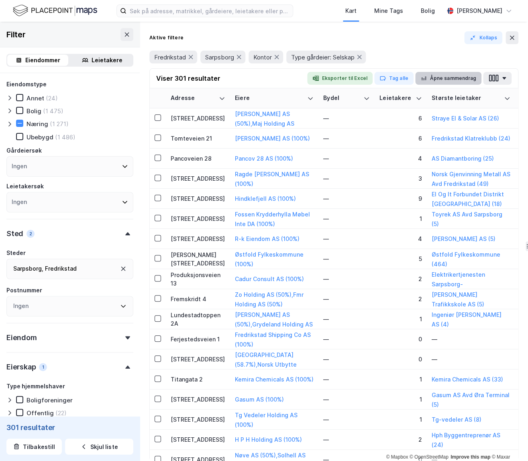
click at [414, 76] on button "Åpne sammendrag" at bounding box center [448, 78] width 67 height 13
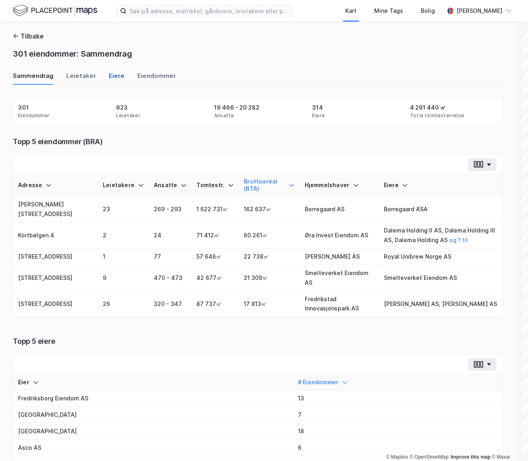
click at [112, 77] on div "Eiere" at bounding box center [117, 78] width 16 height 13
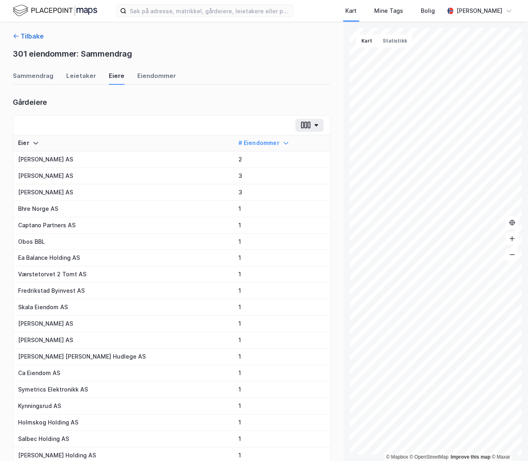
click at [28, 33] on button "Tilbake" at bounding box center [28, 36] width 31 height 10
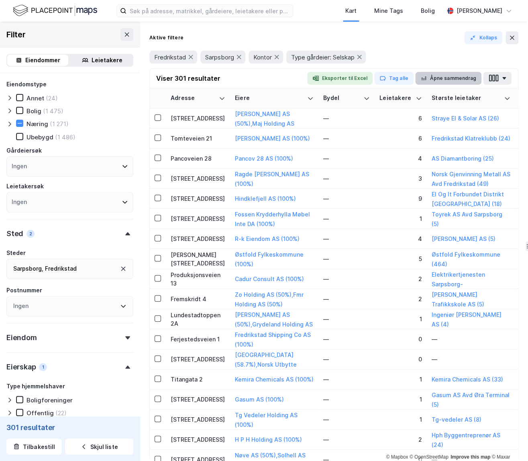
click at [414, 73] on button "Åpne sammendrag" at bounding box center [448, 78] width 67 height 13
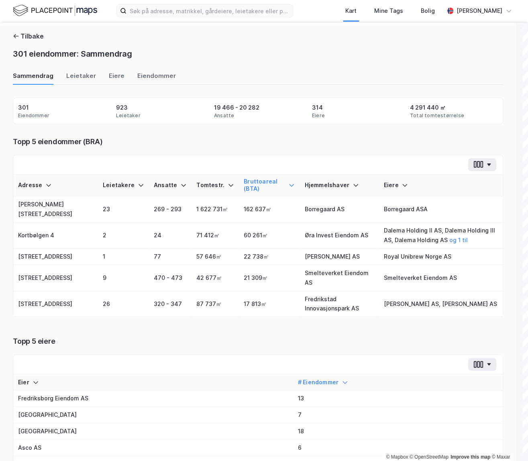
click at [102, 72] on div "Sammendrag Leietaker [PERSON_NAME]" at bounding box center [258, 78] width 490 height 13
click at [109, 74] on div "Eiere" at bounding box center [117, 78] width 16 height 13
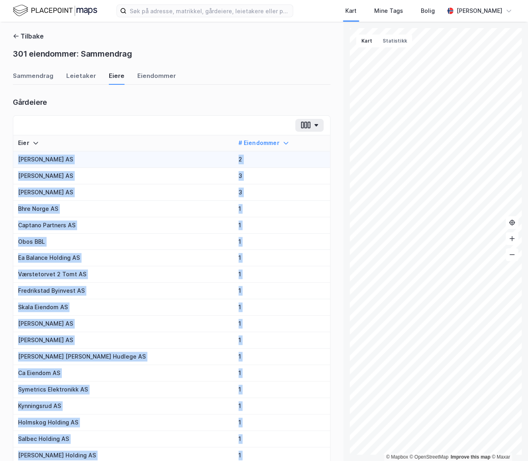
drag, startPoint x: 245, startPoint y: 385, endPoint x: 18, endPoint y: 157, distance: 321.5
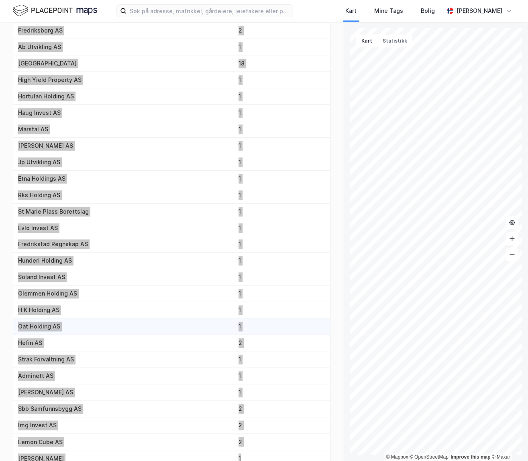
scroll to position [1401, 0]
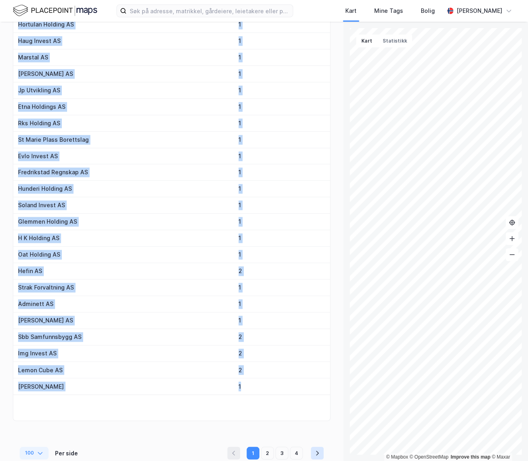
click at [314, 450] on icon "pagination navigation" at bounding box center [317, 453] width 6 height 6
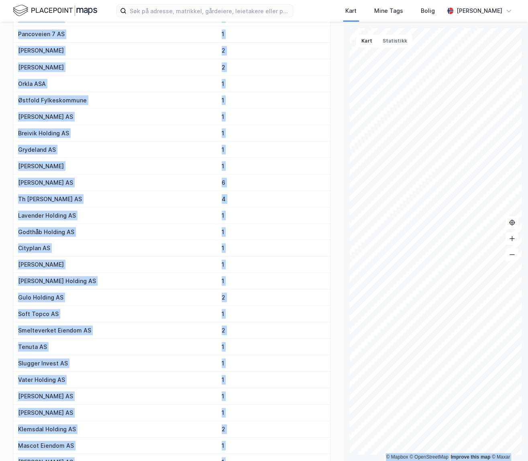
scroll to position [0, 0]
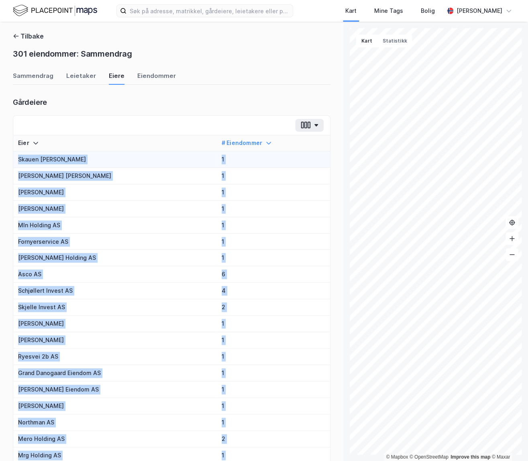
drag, startPoint x: 235, startPoint y: 364, endPoint x: 17, endPoint y: 153, distance: 303.1
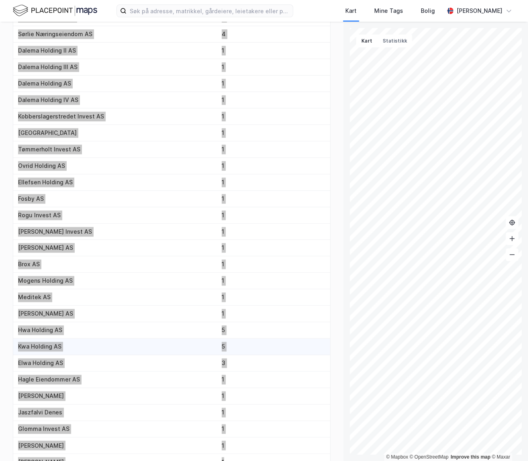
scroll to position [1401, 0]
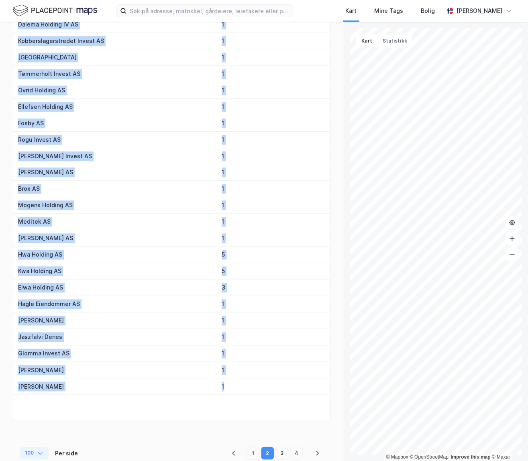
drag, startPoint x: 284, startPoint y: 445, endPoint x: 334, endPoint y: 402, distance: 65.5
click at [284, 447] on button "3" at bounding box center [282, 453] width 13 height 13
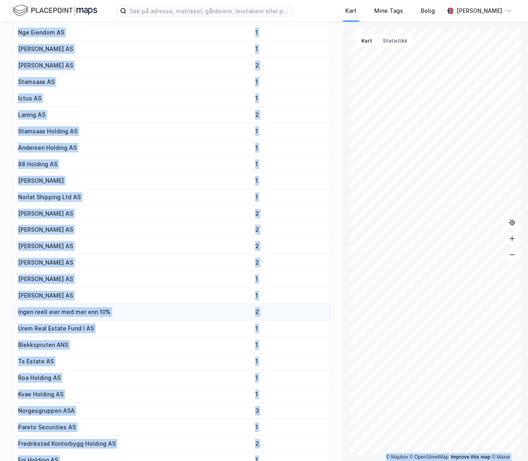
scroll to position [0, 0]
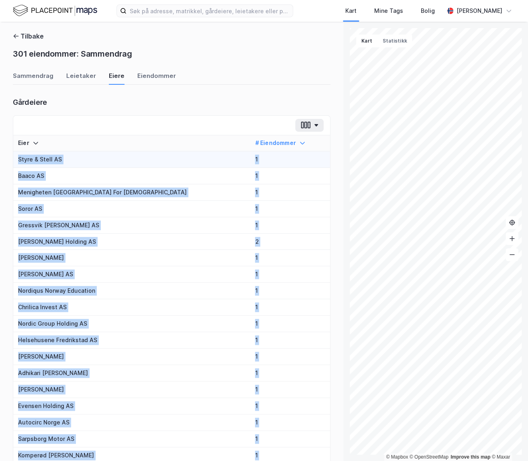
drag, startPoint x: 262, startPoint y: 382, endPoint x: 14, endPoint y: 153, distance: 338.0
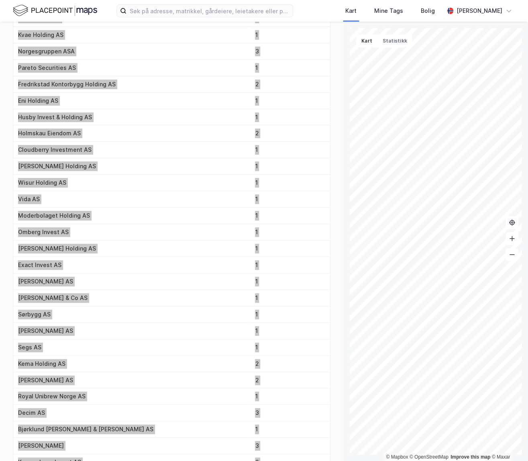
scroll to position [1401, 0]
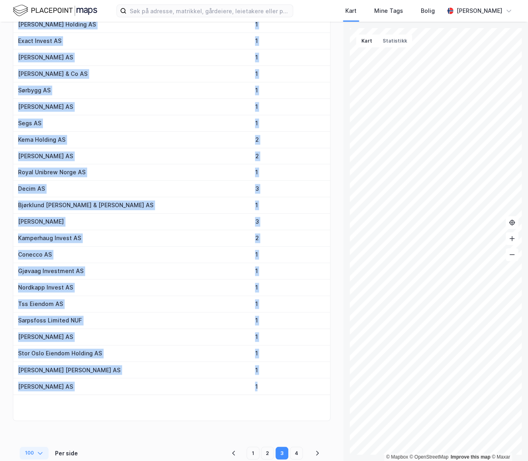
click at [291, 449] on button "4" at bounding box center [296, 453] width 13 height 13
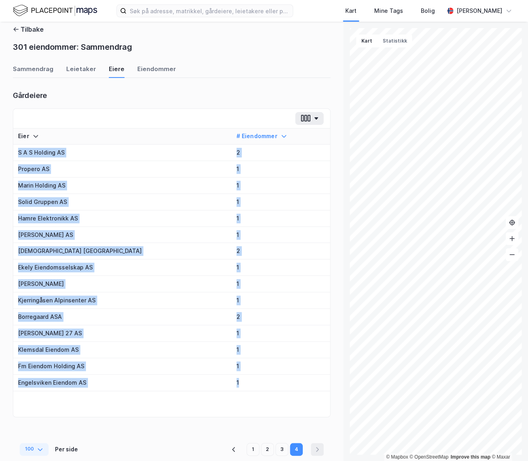
drag, startPoint x: 248, startPoint y: 386, endPoint x: 50, endPoint y: 137, distance: 318.5
click at [49, 135] on table "Eier # Eiendommer S A S Holding AS 2 Propero AS 1 Marin Holding AS 1 Solid Grup…" at bounding box center [171, 260] width 317 height 263
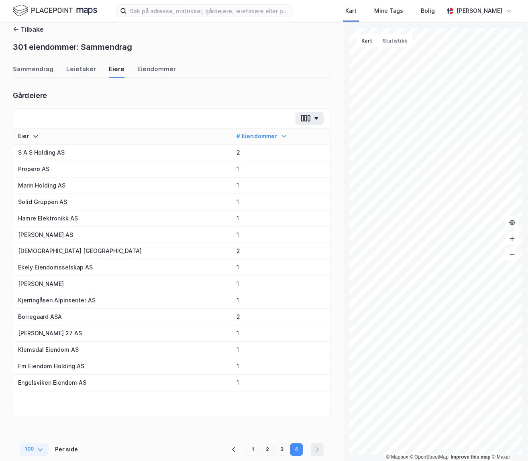
click at [177, 51] on div "301 eiendommer: Sammendrag" at bounding box center [172, 48] width 318 height 14
click at [35, 30] on button "Tilbake" at bounding box center [28, 30] width 31 height 10
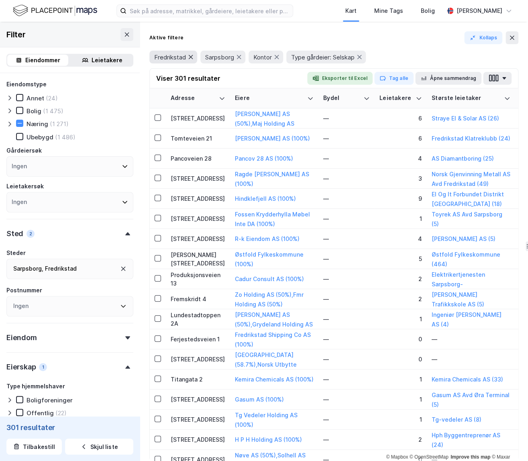
click at [190, 56] on icon at bounding box center [191, 57] width 4 height 4
click at [190, 56] on icon at bounding box center [188, 57] width 6 height 6
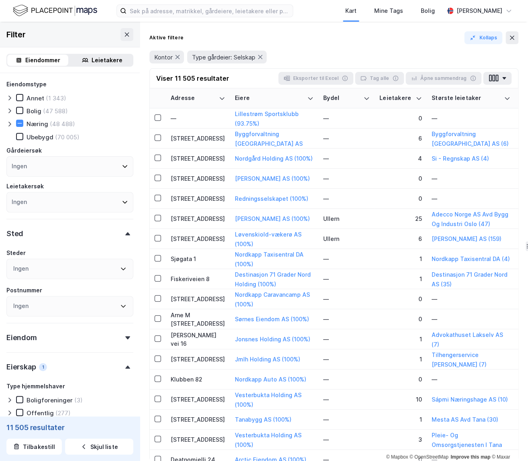
click at [30, 272] on div "Ingen" at bounding box center [69, 269] width 127 height 20
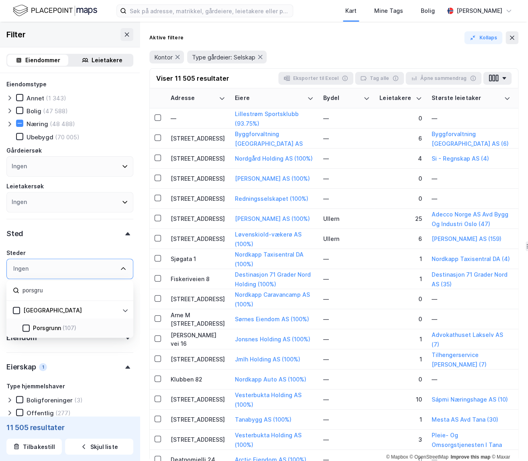
click at [60, 329] on div "Porsgrunn" at bounding box center [47, 328] width 28 height 10
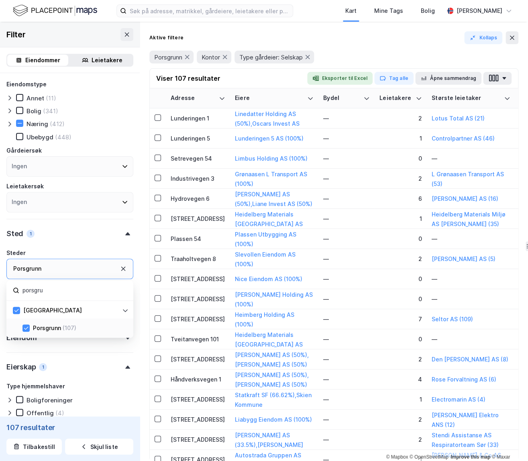
click at [49, 287] on input "porsgru" at bounding box center [74, 290] width 105 height 11
type input "skien"
click at [22, 327] on div at bounding box center [25, 328] width 7 height 7
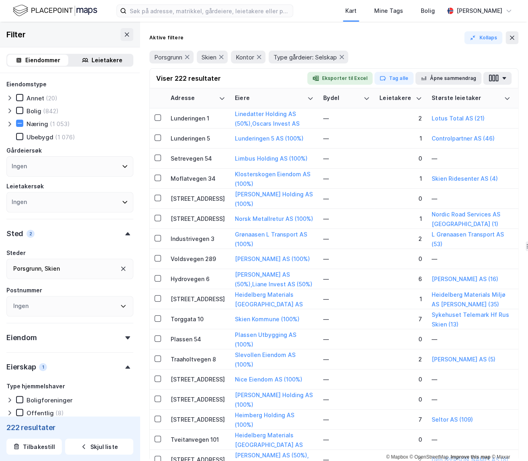
click at [124, 232] on div "Sted 2" at bounding box center [69, 230] width 127 height 23
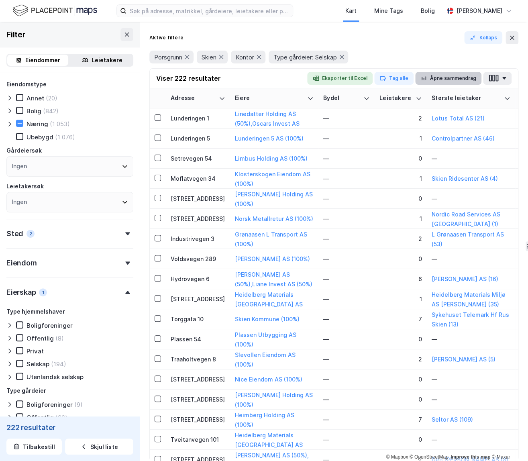
click at [414, 78] on button "Åpne sammendrag" at bounding box center [448, 78] width 67 height 13
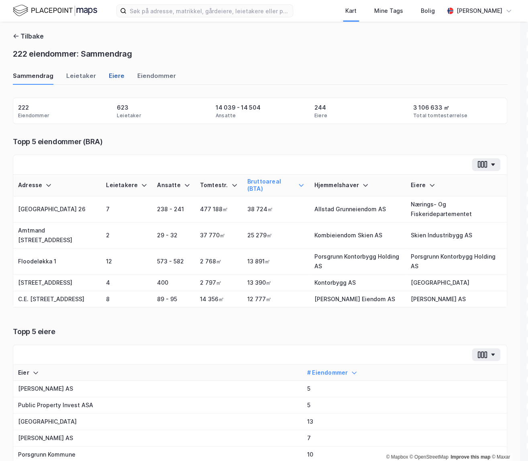
click at [109, 78] on div "Eiere" at bounding box center [117, 78] width 16 height 13
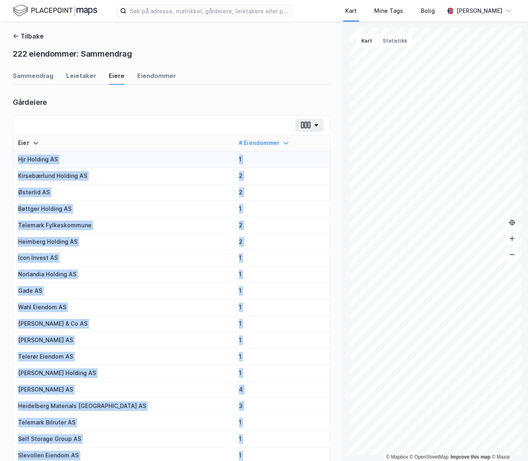
drag, startPoint x: 266, startPoint y: 380, endPoint x: 19, endPoint y: 159, distance: 330.8
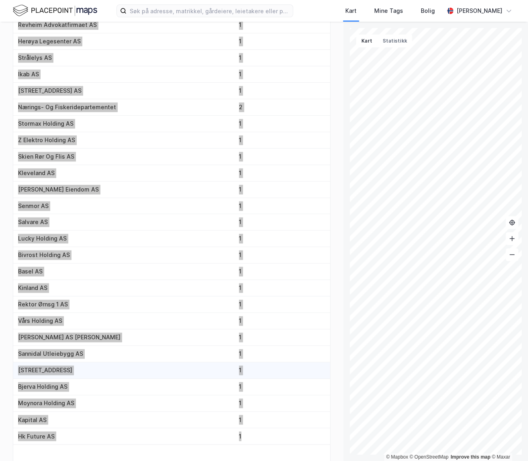
scroll to position [1401, 0]
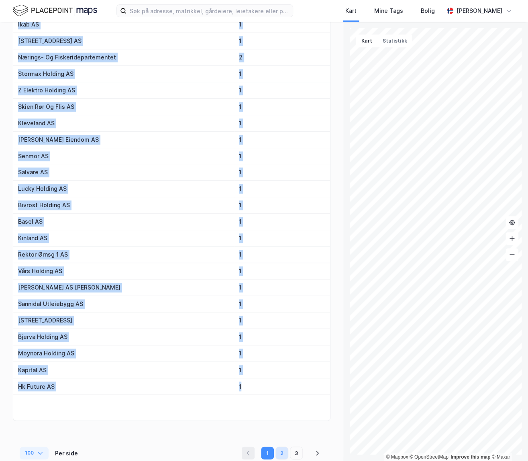
click at [284, 447] on button "2" at bounding box center [282, 453] width 13 height 13
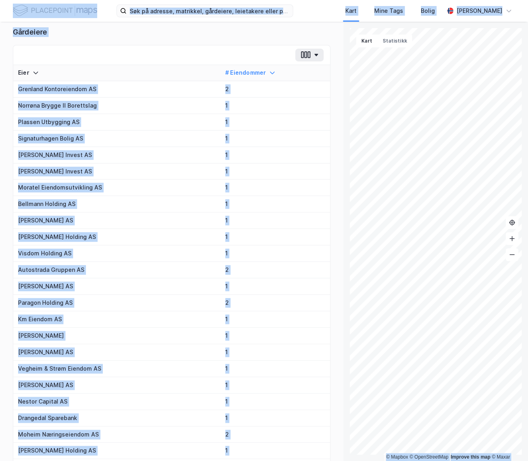
scroll to position [0, 0]
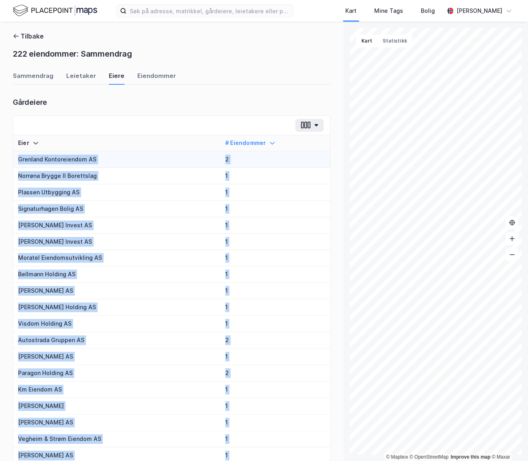
drag, startPoint x: 276, startPoint y: 384, endPoint x: 17, endPoint y: 161, distance: 341.2
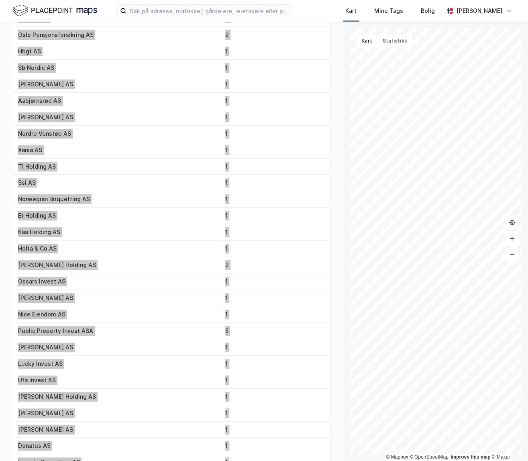
scroll to position [1401, 0]
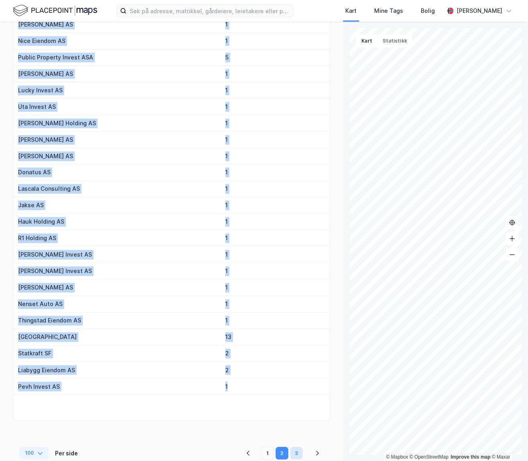
click at [297, 449] on button "3" at bounding box center [296, 453] width 13 height 13
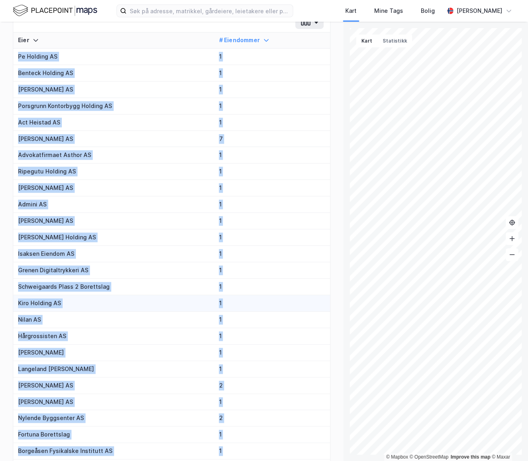
scroll to position [0, 0]
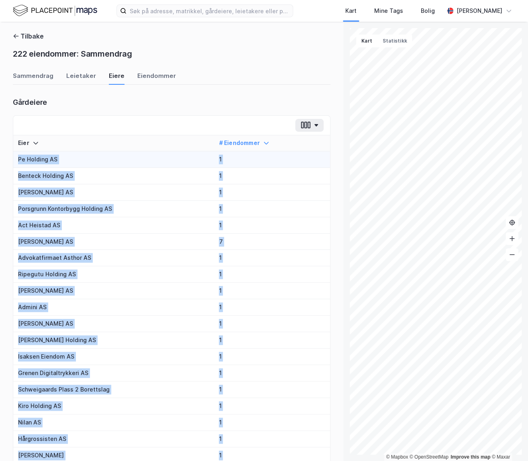
drag, startPoint x: 272, startPoint y: 386, endPoint x: 16, endPoint y: 161, distance: 341.3
click at [35, 35] on button "Tilbake" at bounding box center [28, 36] width 31 height 10
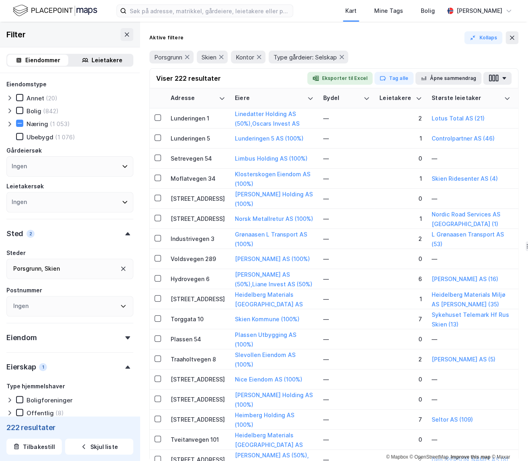
drag, startPoint x: 186, startPoint y: 57, endPoint x: 173, endPoint y: 68, distance: 17.1
click at [186, 57] on icon at bounding box center [187, 57] width 6 height 6
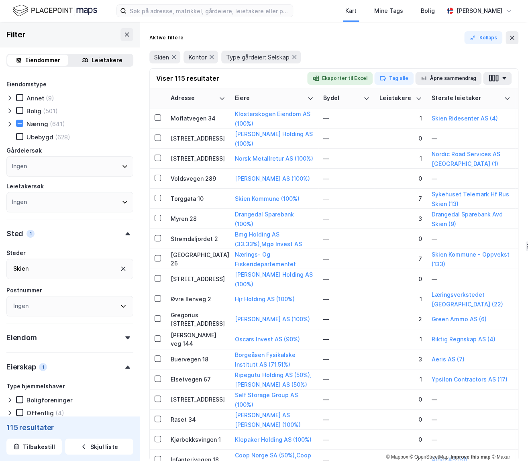
drag, startPoint x: 176, startPoint y: 56, endPoint x: 112, endPoint y: 136, distance: 101.5
click at [176, 56] on icon at bounding box center [174, 57] width 6 height 6
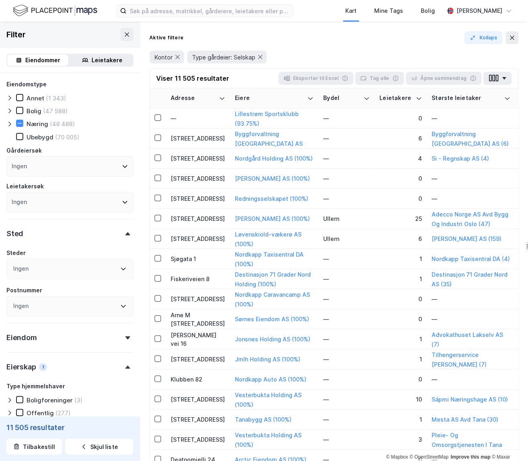
click at [37, 273] on div "Ingen" at bounding box center [69, 269] width 127 height 20
drag, startPoint x: 37, startPoint y: 290, endPoint x: 21, endPoint y: 286, distance: 16.1
click at [6, 290] on div "Eiendomstype Annet (1 343) Bolig (47 588) Næring (48 488) Ubebygd (70 005) Gård…" at bounding box center [69, 337] width 127 height 514
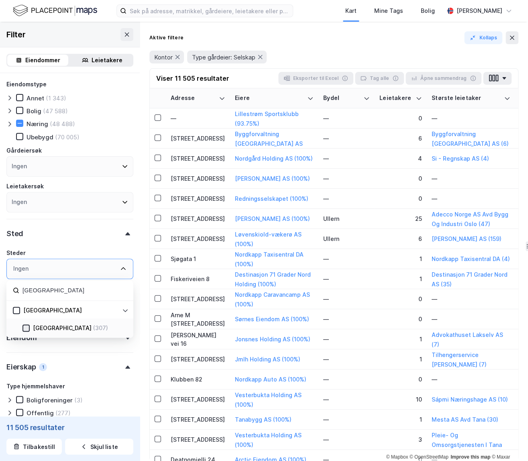
type input "[GEOGRAPHIC_DATA]"
click at [27, 329] on icon at bounding box center [26, 328] width 6 height 6
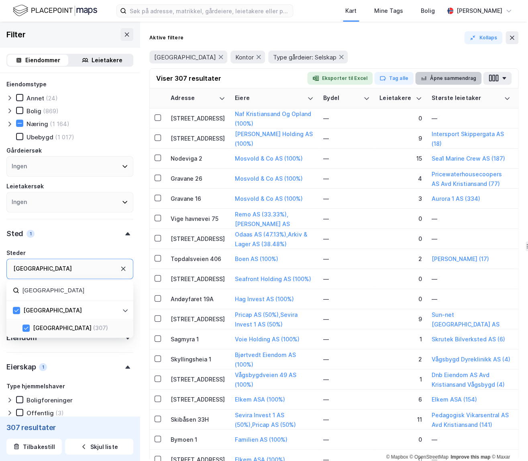
click at [414, 78] on button "Åpne sammendrag" at bounding box center [448, 78] width 67 height 13
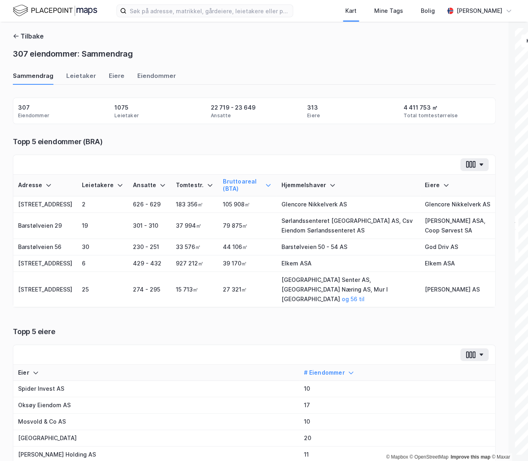
drag, startPoint x: 108, startPoint y: 78, endPoint x: 125, endPoint y: 93, distance: 22.5
click at [109, 78] on div "Eiere" at bounding box center [117, 78] width 16 height 13
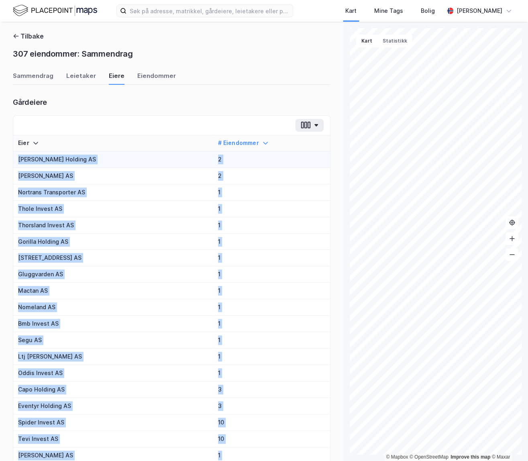
drag, startPoint x: 234, startPoint y: 382, endPoint x: 17, endPoint y: 159, distance: 311.3
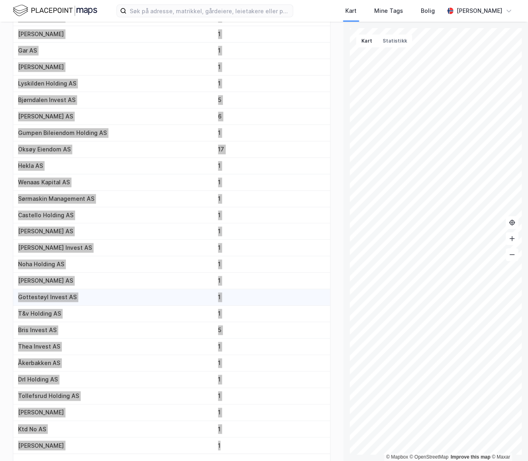
scroll to position [1401, 0]
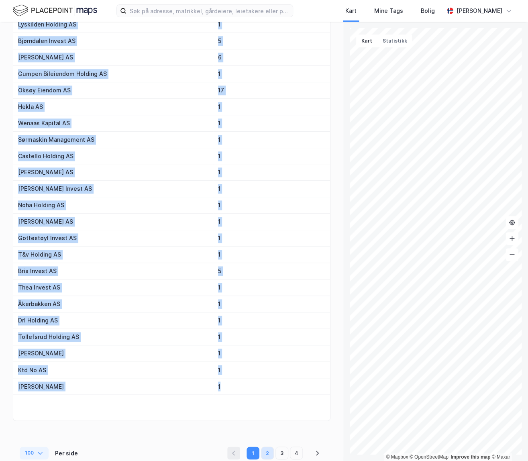
click at [268, 449] on button "2" at bounding box center [267, 453] width 13 height 13
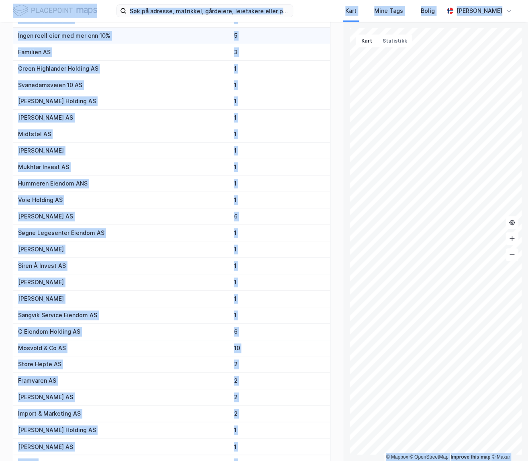
scroll to position [0, 0]
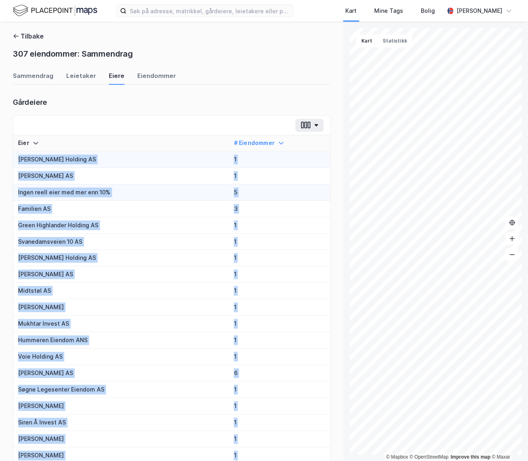
drag, startPoint x: 247, startPoint y: 378, endPoint x: 13, endPoint y: 161, distance: 318.6
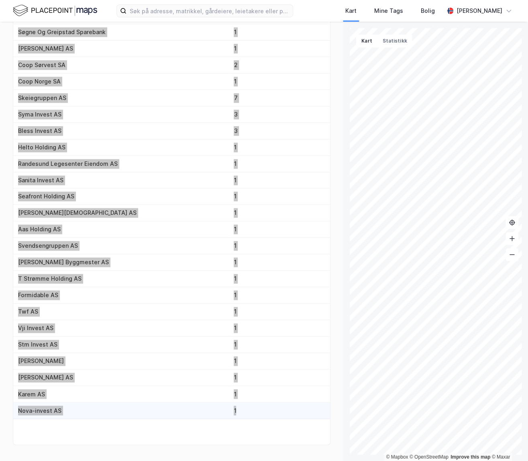
scroll to position [1401, 0]
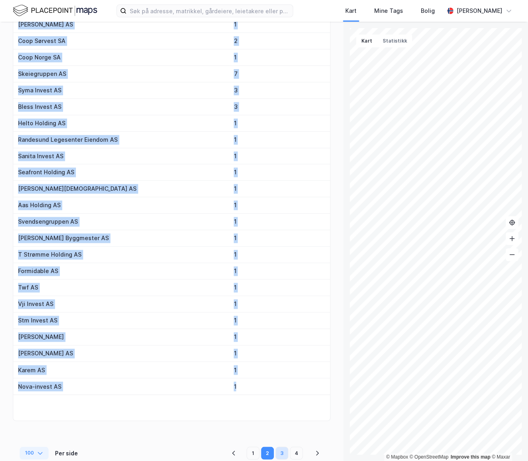
click at [278, 453] on button "3" at bounding box center [282, 453] width 13 height 13
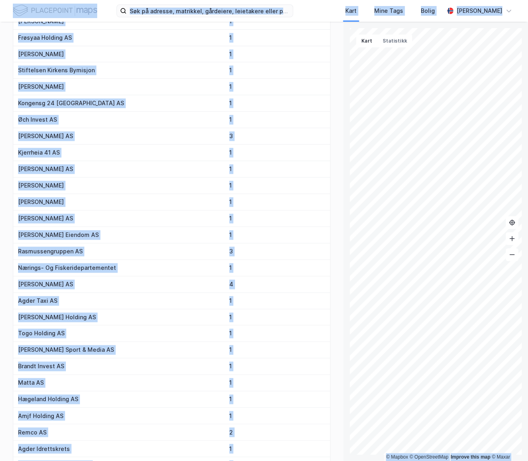
scroll to position [0, 0]
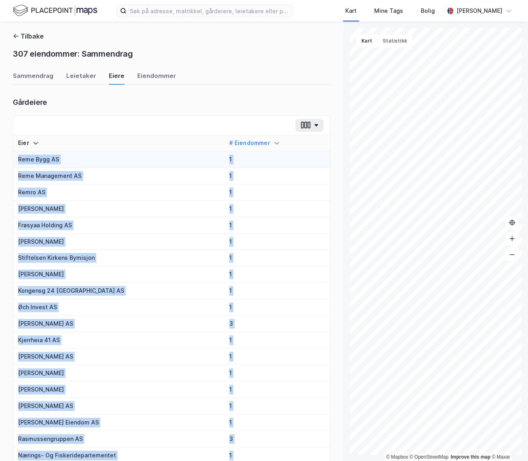
drag, startPoint x: 264, startPoint y: 386, endPoint x: 14, endPoint y: 159, distance: 337.9
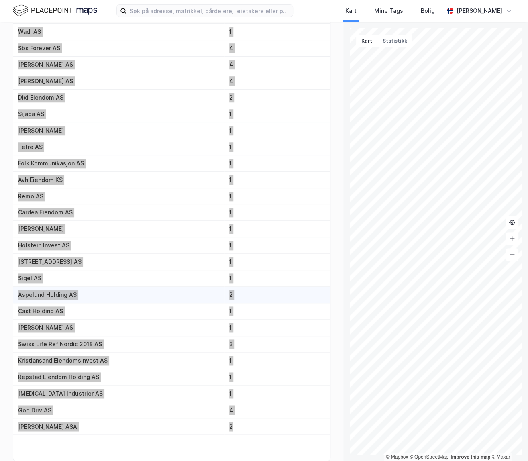
scroll to position [1401, 0]
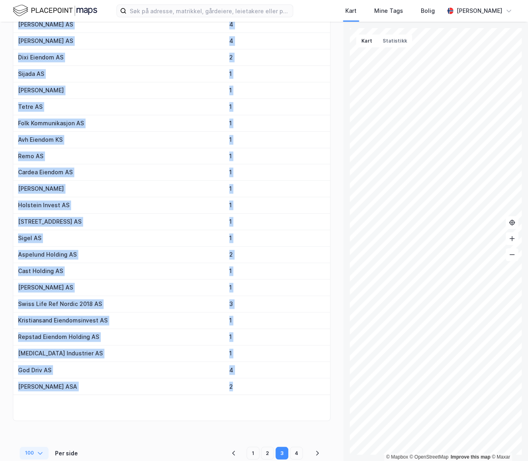
click at [319, 450] on icon "pagination navigation" at bounding box center [317, 453] width 6 height 6
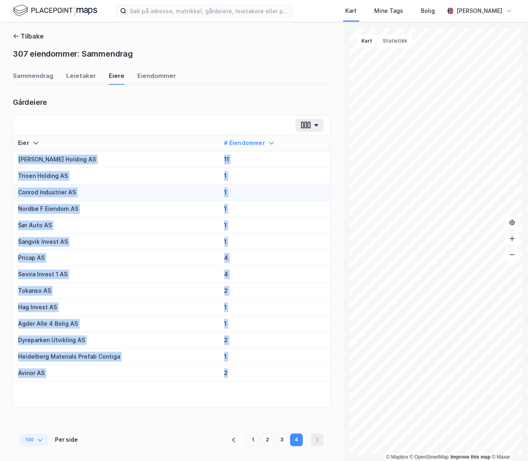
drag, startPoint x: 270, startPoint y: 369, endPoint x: 98, endPoint y: 186, distance: 251.2
click at [5, 153] on div "Tilbake 307 eiendommer: Sammendrag Sammendrag Leietaker Eiere Eiendommer Gårdei…" at bounding box center [171, 241] width 343 height 439
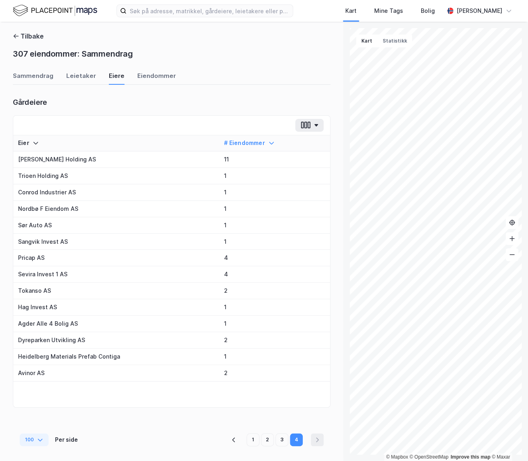
click at [215, 80] on div "Sammendrag Leietaker [PERSON_NAME]" at bounding box center [172, 78] width 318 height 13
click at [27, 38] on button "Tilbake" at bounding box center [28, 36] width 31 height 10
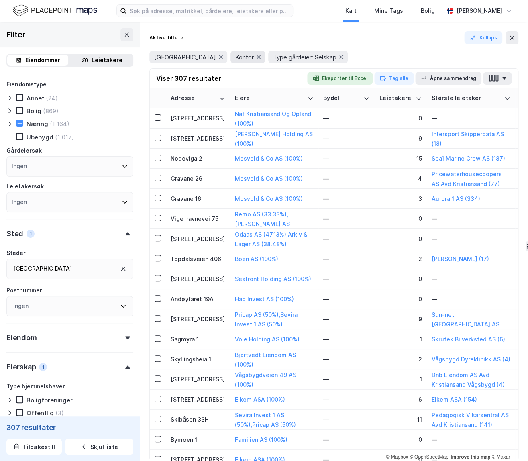
drag, startPoint x: 194, startPoint y: 57, endPoint x: 209, endPoint y: 63, distance: 16.6
click at [219, 57] on icon at bounding box center [221, 57] width 4 height 4
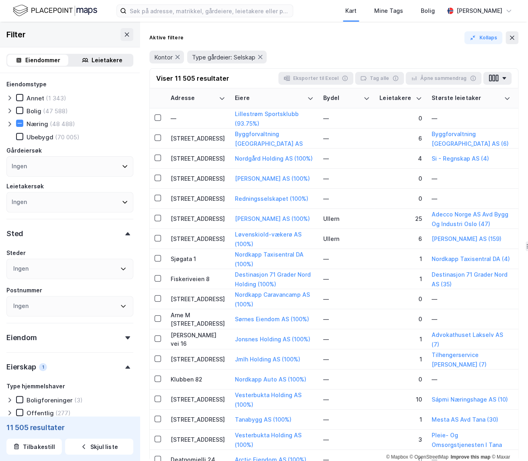
click at [43, 203] on div "Ingen" at bounding box center [69, 202] width 127 height 20
drag, startPoint x: 99, startPoint y: 184, endPoint x: 92, endPoint y: 207, distance: 24.2
click at [99, 184] on div "Leietakersøk" at bounding box center [69, 187] width 127 height 10
click at [62, 266] on div "Ingen" at bounding box center [69, 269] width 127 height 20
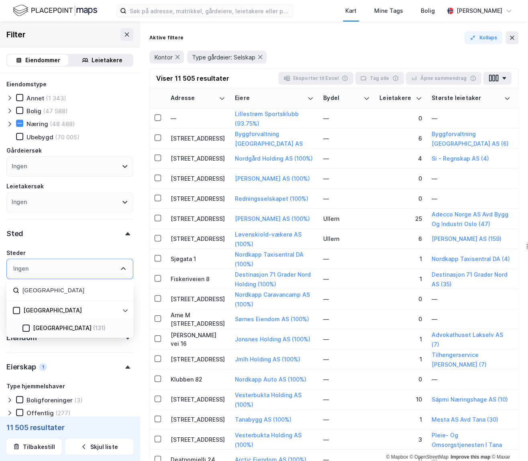
type input "[GEOGRAPHIC_DATA]"
click at [57, 329] on div "[GEOGRAPHIC_DATA]" at bounding box center [62, 328] width 59 height 10
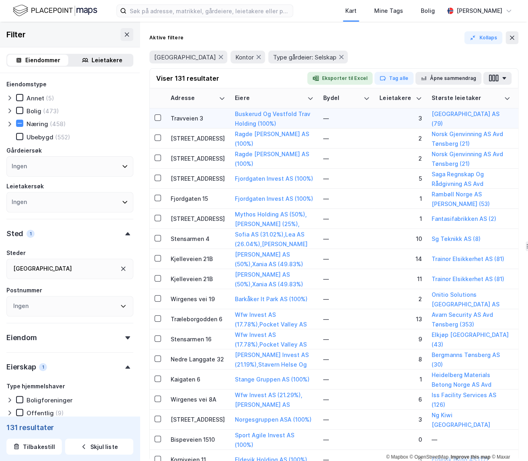
drag, startPoint x: 384, startPoint y: 50, endPoint x: 370, endPoint y: 108, distance: 60.3
click at [384, 50] on div "Tønsberg Kontor Type gårdeier: Selskap" at bounding box center [333, 57] width 369 height 22
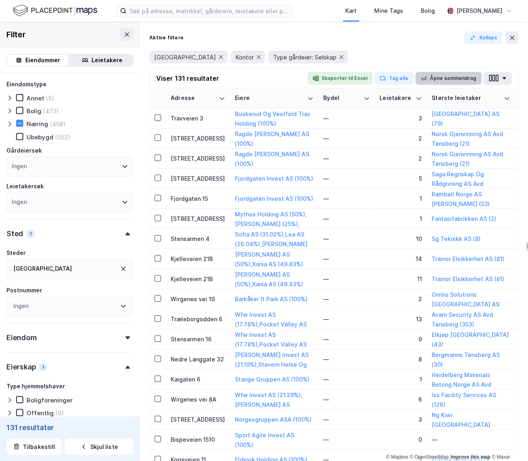
click at [414, 78] on button "Åpne sammendrag" at bounding box center [448, 78] width 67 height 13
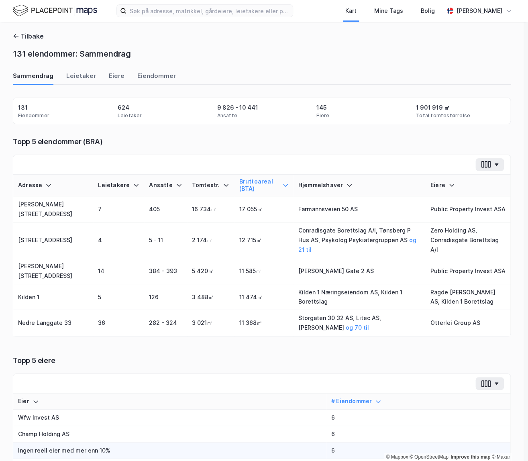
click at [113, 79] on div "Eiere" at bounding box center [117, 78] width 16 height 13
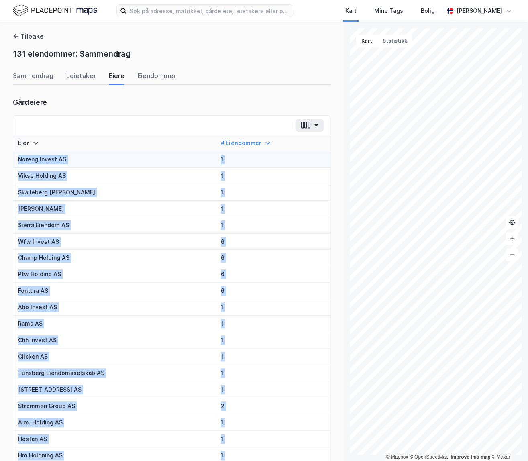
drag, startPoint x: 249, startPoint y: 382, endPoint x: 20, endPoint y: 159, distance: 319.9
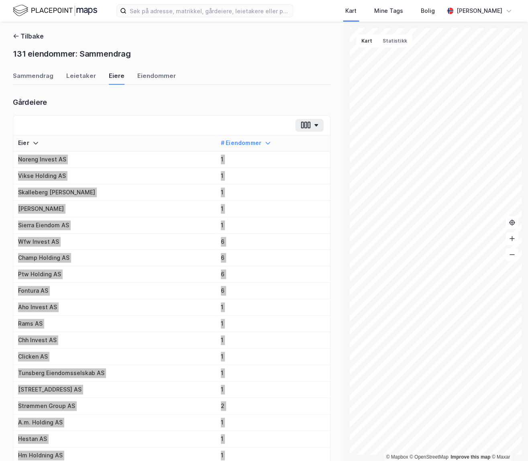
scroll to position [1401, 0]
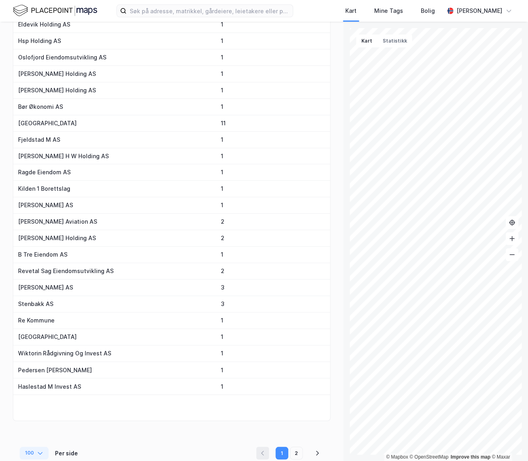
click at [303, 451] on li "2" at bounding box center [297, 453] width 14 height 13
click at [300, 447] on button "2" at bounding box center [296, 453] width 13 height 13
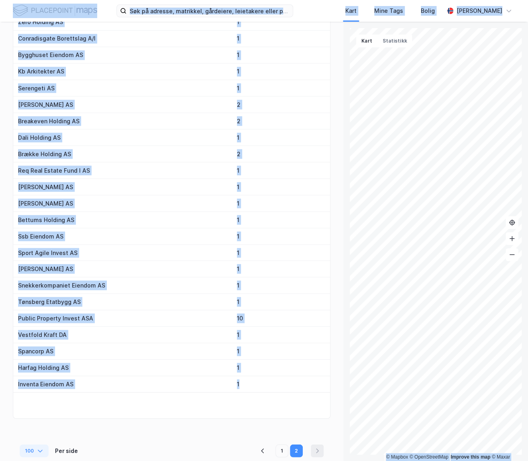
scroll to position [0, 0]
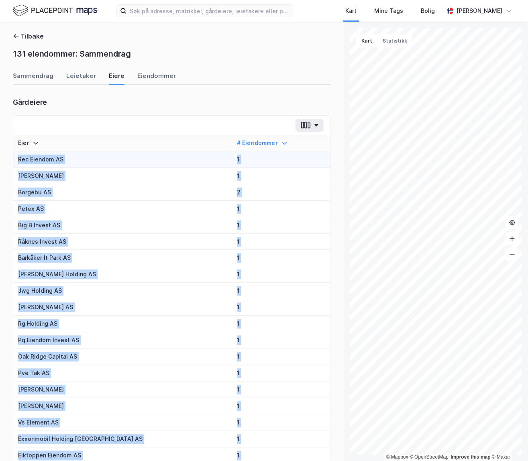
drag, startPoint x: 254, startPoint y: 381, endPoint x: 19, endPoint y: 158, distance: 323.9
click at [209, 108] on div "Gårdeiere" at bounding box center [172, 103] width 318 height 11
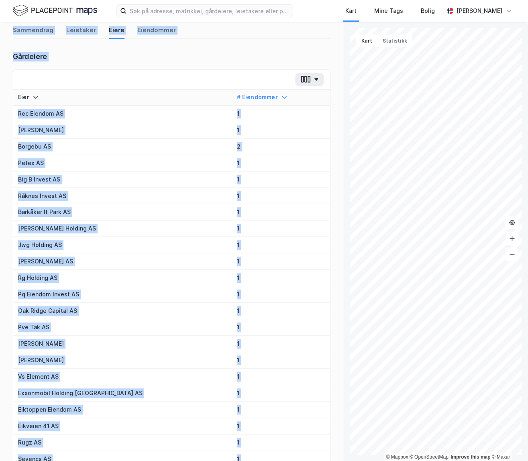
scroll to position [29, 0]
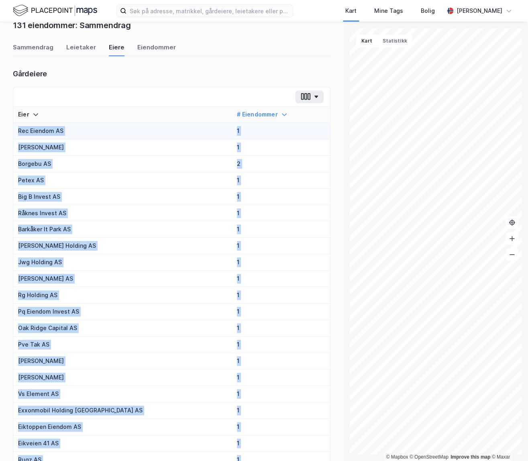
drag, startPoint x: 242, startPoint y: 368, endPoint x: 136, endPoint y: 134, distance: 256.5
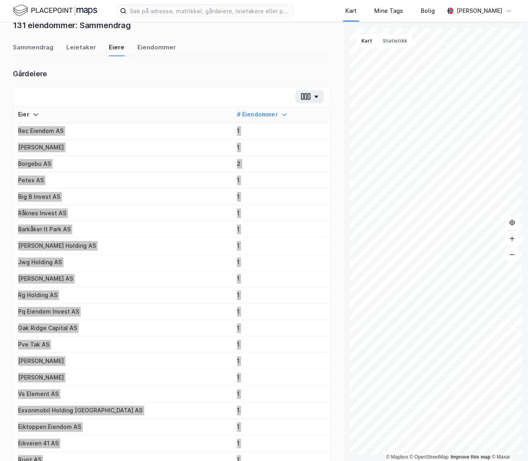
scroll to position [515, 0]
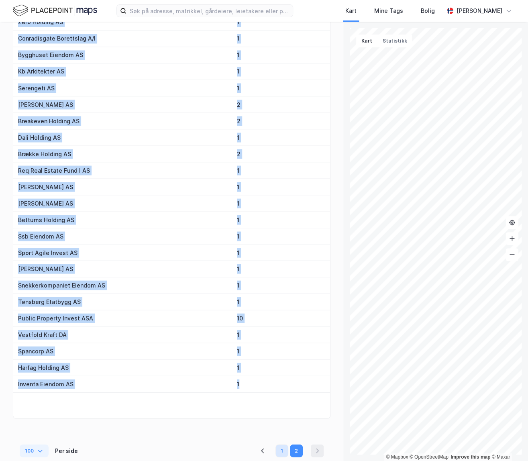
click at [284, 447] on button "1" at bounding box center [282, 450] width 13 height 13
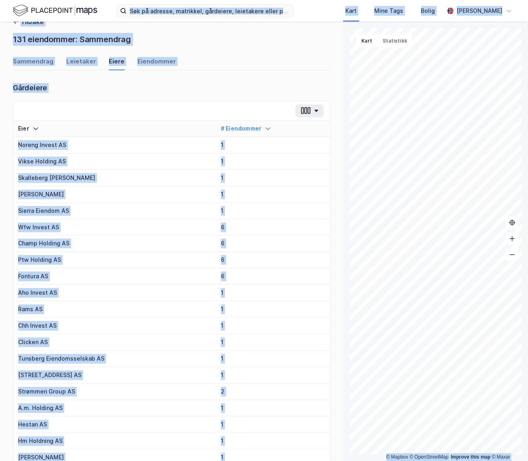
scroll to position [0, 0]
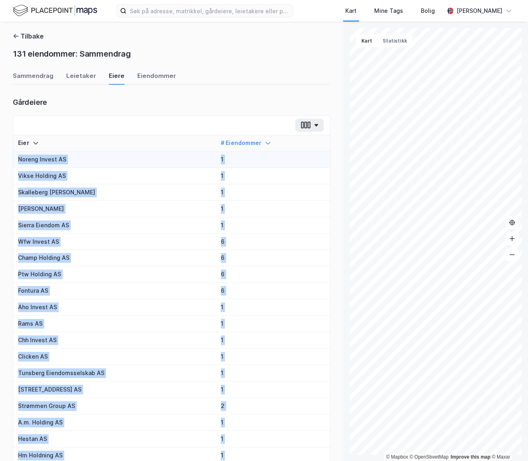
drag, startPoint x: 263, startPoint y: 382, endPoint x: 17, endPoint y: 161, distance: 330.5
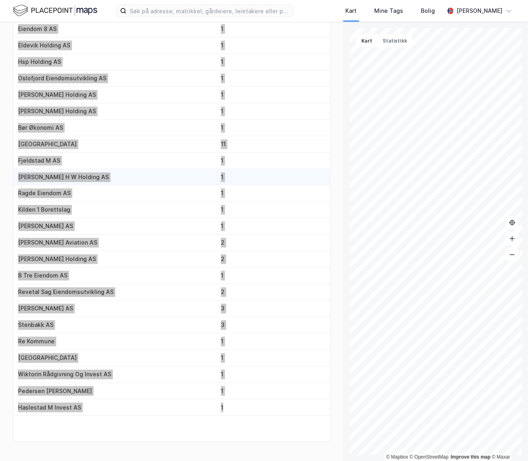
scroll to position [1401, 0]
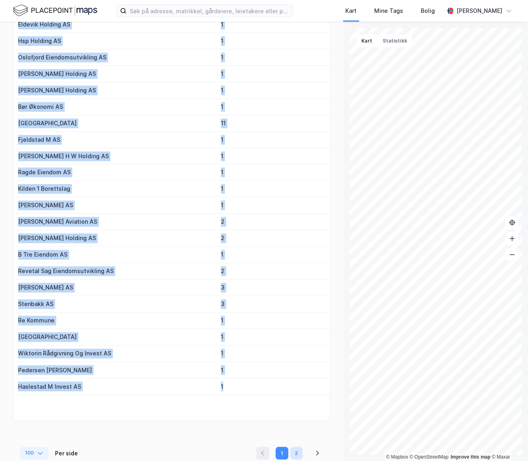
click at [293, 447] on button "2" at bounding box center [296, 453] width 13 height 13
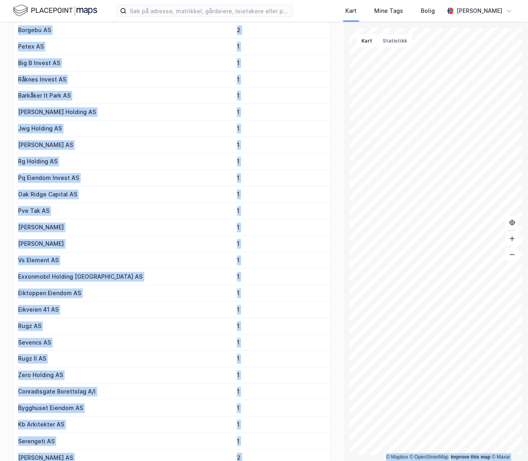
scroll to position [0, 0]
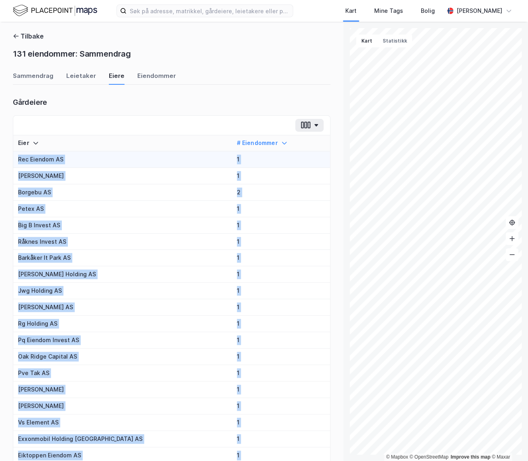
drag, startPoint x: 248, startPoint y: 381, endPoint x: 19, endPoint y: 160, distance: 318.2
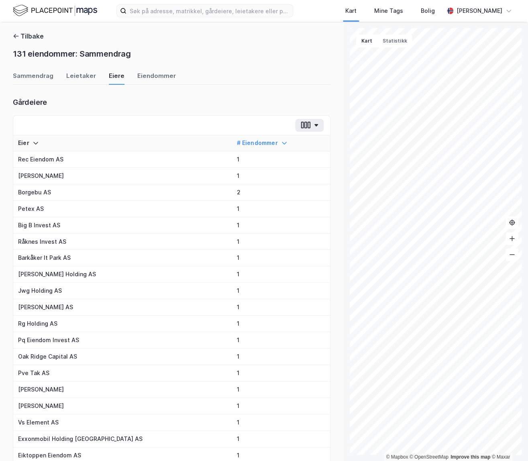
click at [201, 118] on div at bounding box center [171, 126] width 317 height 20
click at [34, 35] on button "Tilbake" at bounding box center [28, 36] width 31 height 10
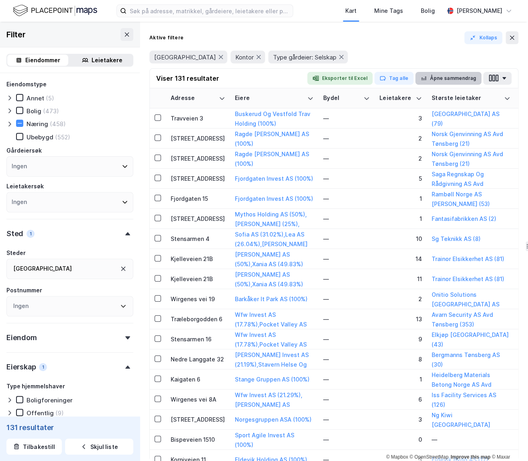
click at [414, 79] on button "Åpne sammendrag" at bounding box center [448, 78] width 67 height 13
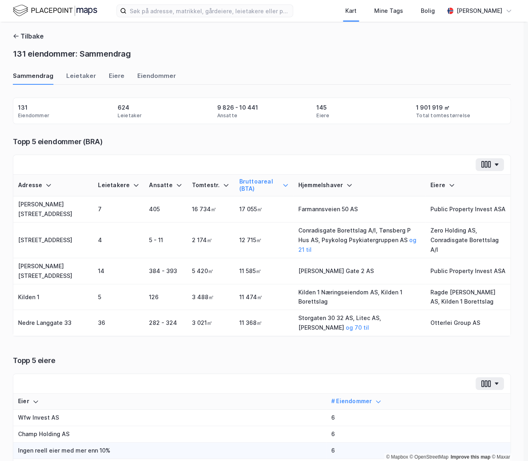
click at [96, 76] on div "Sammendrag Leietaker [PERSON_NAME]" at bounding box center [262, 78] width 498 height 13
click at [102, 76] on div "Sammendrag Leietaker [PERSON_NAME]" at bounding box center [262, 78] width 498 height 13
click at [109, 76] on div "Eiere" at bounding box center [117, 78] width 16 height 13
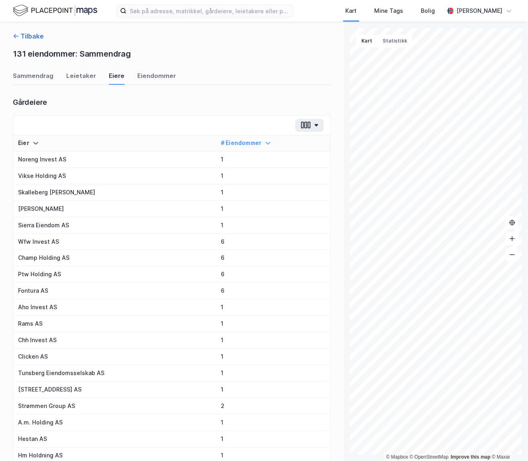
click at [24, 34] on button "Tilbake" at bounding box center [28, 36] width 31 height 10
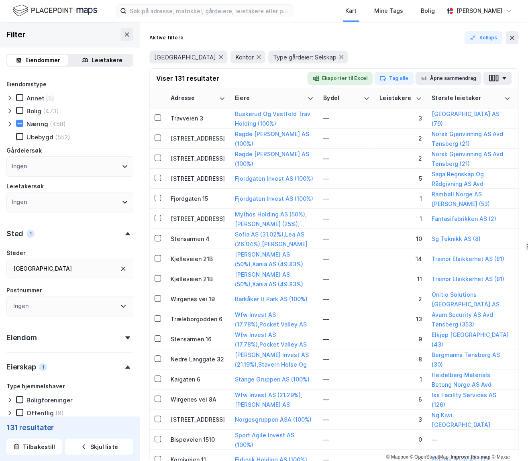
drag, startPoint x: 123, startPoint y: 270, endPoint x: 108, endPoint y: 273, distance: 14.9
click at [123, 270] on icon at bounding box center [123, 269] width 4 height 4
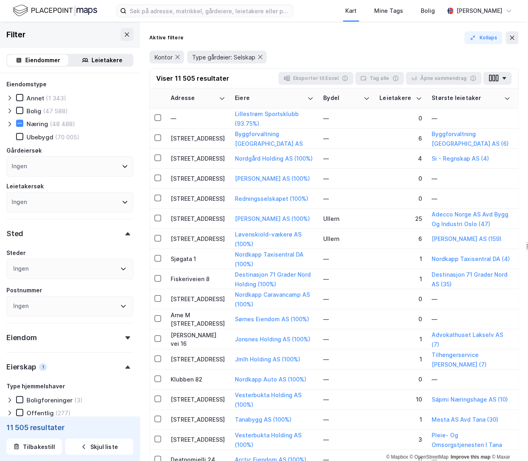
click at [65, 271] on div "Ingen" at bounding box center [69, 269] width 127 height 20
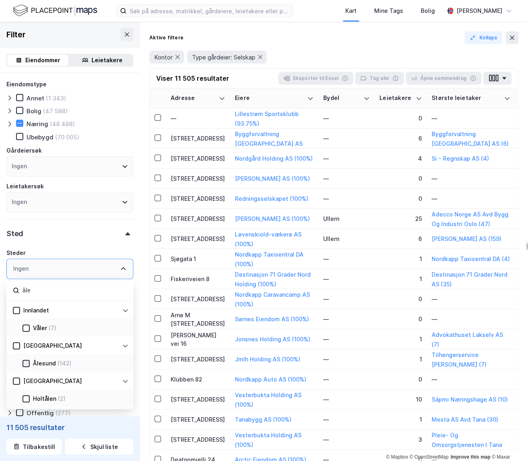
type input "åle"
click at [27, 363] on icon at bounding box center [26, 364] width 6 height 6
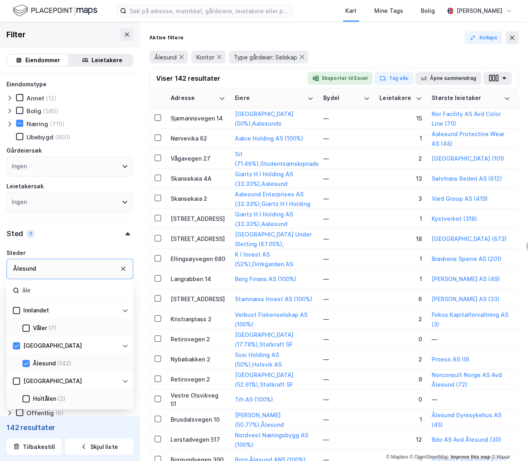
click at [336, 52] on div at bounding box center [326, 57] width 29 height 13
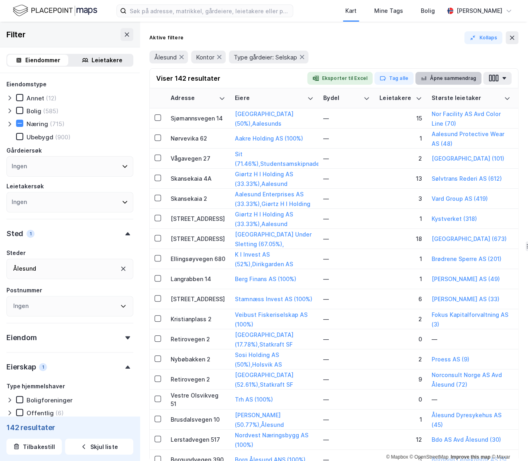
click at [414, 76] on button "Åpne sammendrag" at bounding box center [448, 78] width 67 height 13
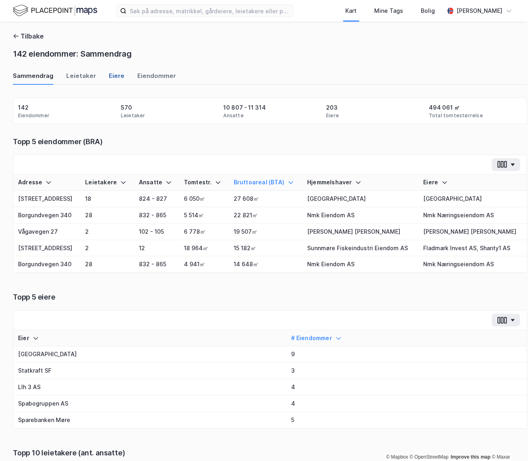
click at [114, 80] on div "Eiere" at bounding box center [117, 78] width 16 height 13
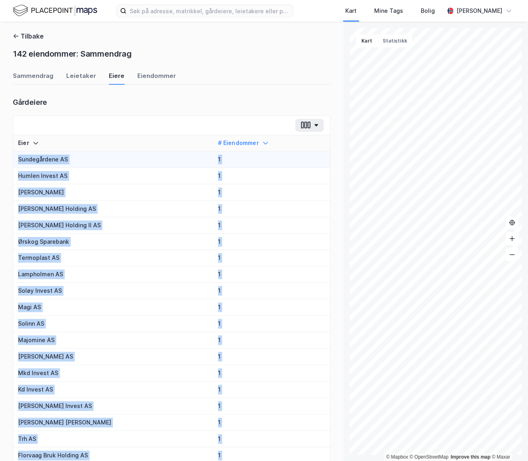
drag, startPoint x: 258, startPoint y: 389, endPoint x: 107, endPoint y: 157, distance: 276.8
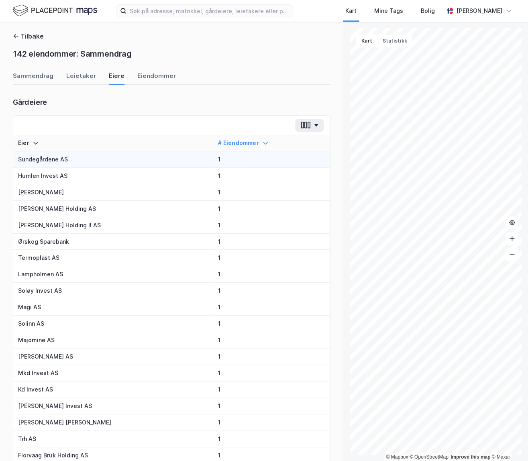
drag, startPoint x: 240, startPoint y: 116, endPoint x: 238, endPoint y: 161, distance: 45.4
click at [240, 116] on div at bounding box center [171, 126] width 317 height 20
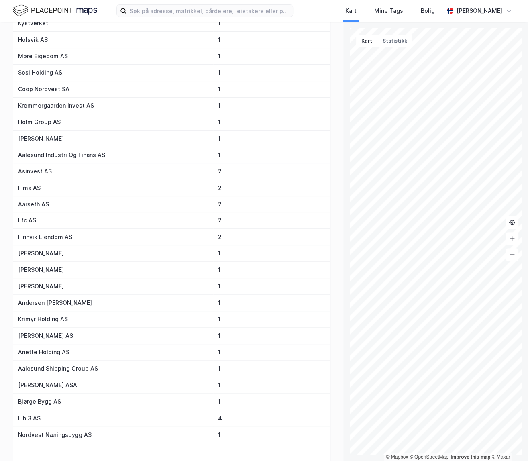
scroll to position [1401, 0]
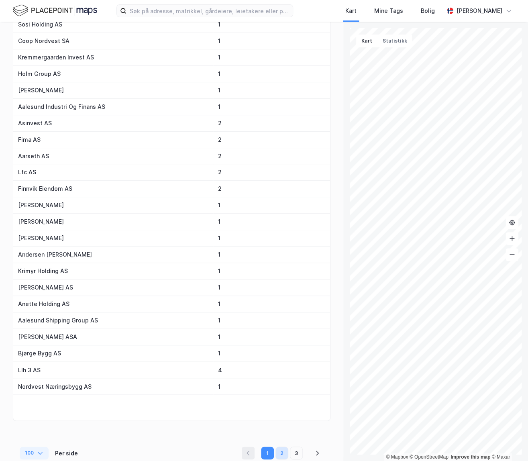
click at [280, 451] on button "2" at bounding box center [282, 453] width 13 height 13
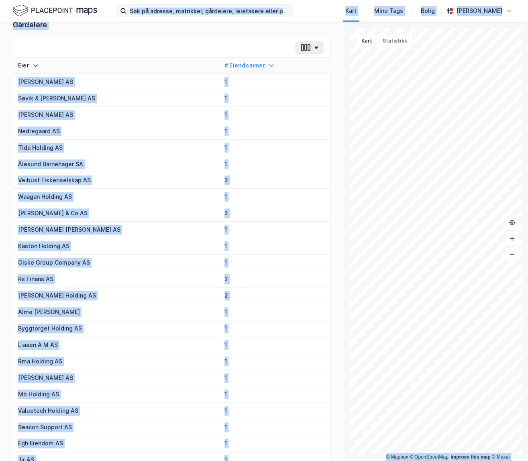
scroll to position [0, 0]
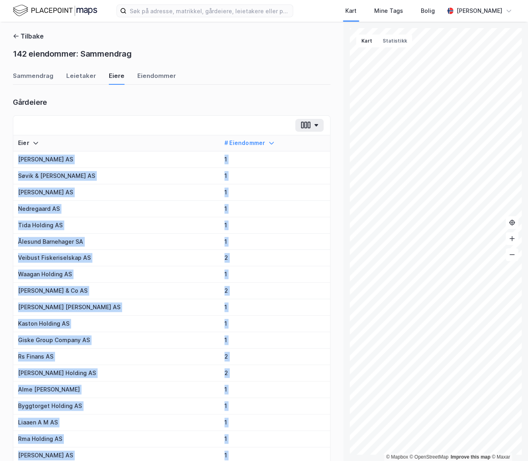
drag, startPoint x: 269, startPoint y: 383, endPoint x: 41, endPoint y: 139, distance: 333.6
drag, startPoint x: 41, startPoint y: 139, endPoint x: 20, endPoint y: 159, distance: 29.3
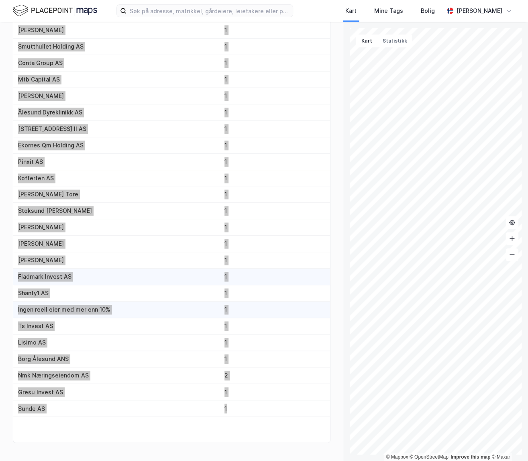
scroll to position [1401, 0]
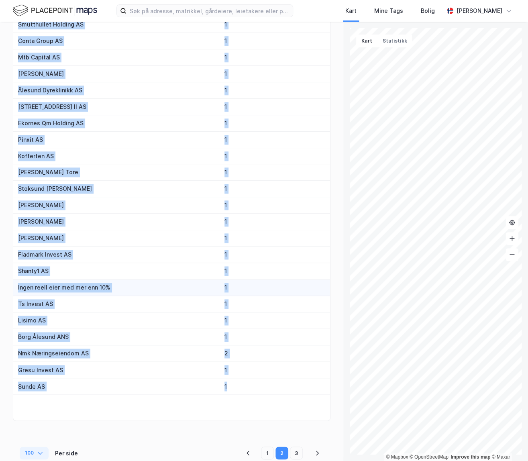
drag, startPoint x: 298, startPoint y: 448, endPoint x: 290, endPoint y: 442, distance: 10.7
click at [298, 448] on button "3" at bounding box center [296, 453] width 13 height 13
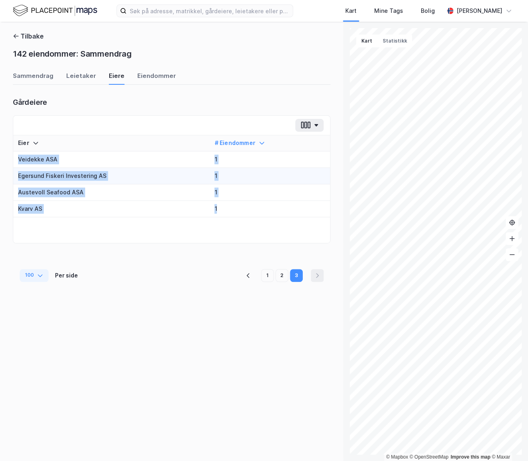
drag, startPoint x: 239, startPoint y: 210, endPoint x: 88, endPoint y: 167, distance: 156.6
click at [12, 160] on div "Tilbake 142 eiendommer: Sammendrag Sammendrag Leietaker Eiere Eiendommer Gårdei…" at bounding box center [171, 241] width 343 height 439
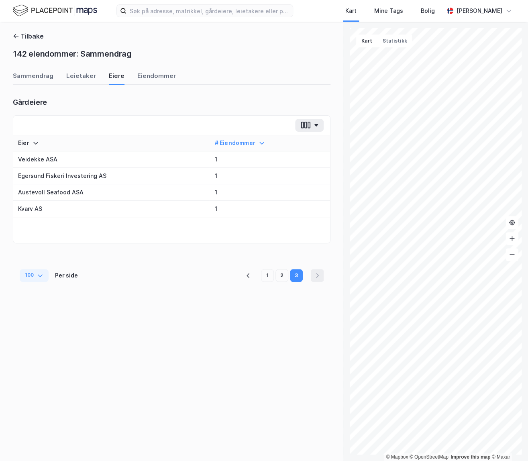
drag, startPoint x: 151, startPoint y: 45, endPoint x: 137, endPoint y: 44, distance: 14.5
click at [151, 45] on div "Tilbake 142 eiendommer: Sammendrag" at bounding box center [172, 46] width 318 height 31
click at [25, 35] on button "Tilbake" at bounding box center [28, 36] width 31 height 10
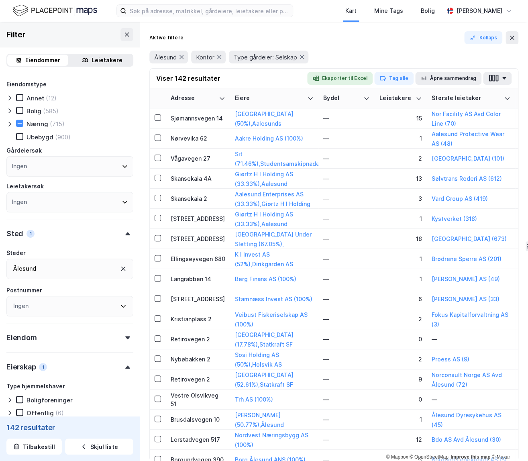
click at [120, 269] on div "Ålesund" at bounding box center [69, 269] width 127 height 20
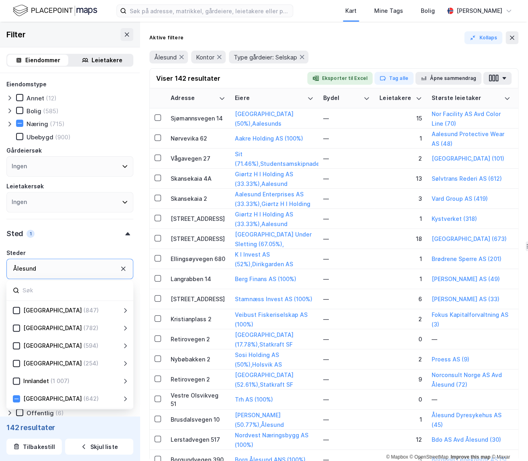
click at [79, 270] on div "Ålesund" at bounding box center [69, 269] width 127 height 20
drag, startPoint x: 123, startPoint y: 269, endPoint x: 108, endPoint y: 270, distance: 14.1
click at [123, 269] on icon at bounding box center [123, 269] width 6 height 6
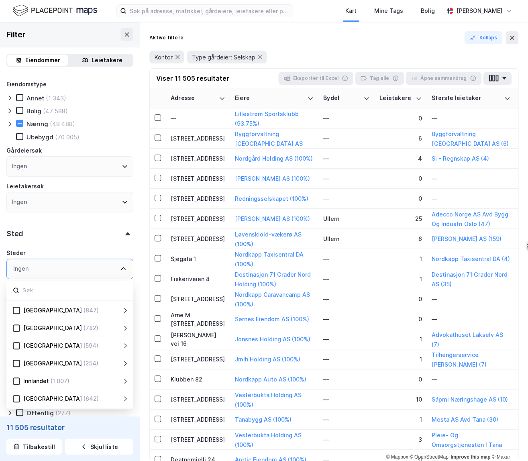
click at [58, 290] on input at bounding box center [74, 290] width 105 height 11
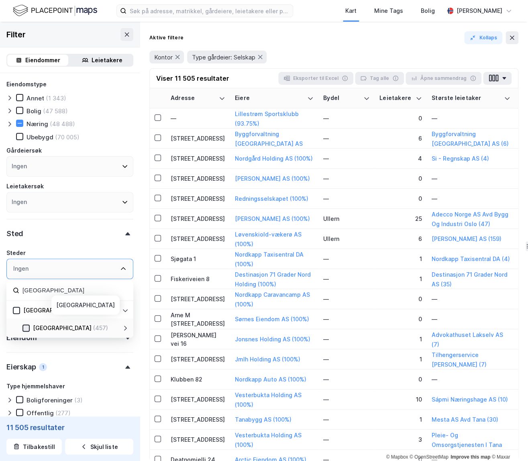
type input "[GEOGRAPHIC_DATA]"
click at [27, 328] on icon at bounding box center [26, 328] width 4 height 3
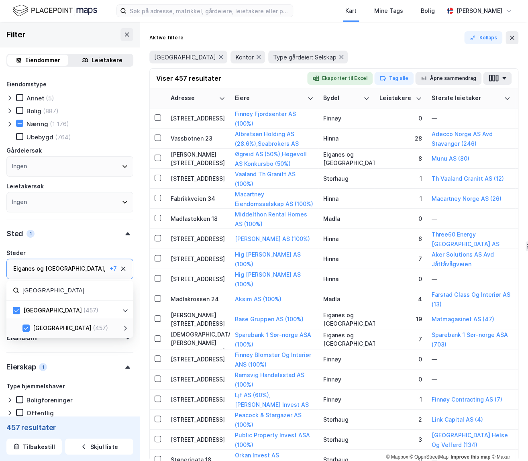
click at [355, 53] on div "Stavanger Kontor Type gårdeier: Selskap" at bounding box center [333, 57] width 369 height 13
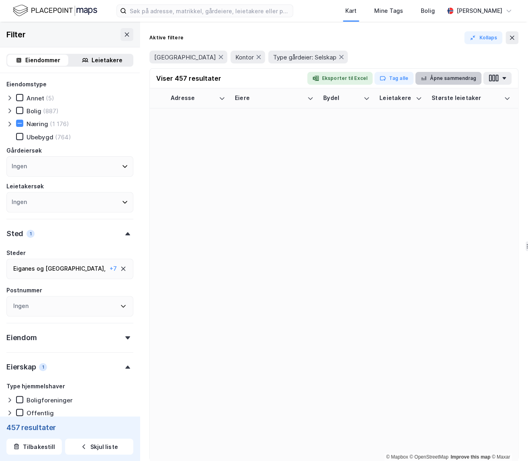
scroll to position [852, 0]
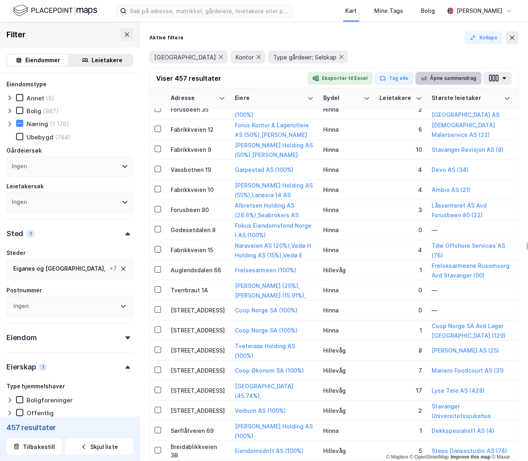
click at [414, 78] on button "Åpne sammendrag" at bounding box center [448, 78] width 67 height 13
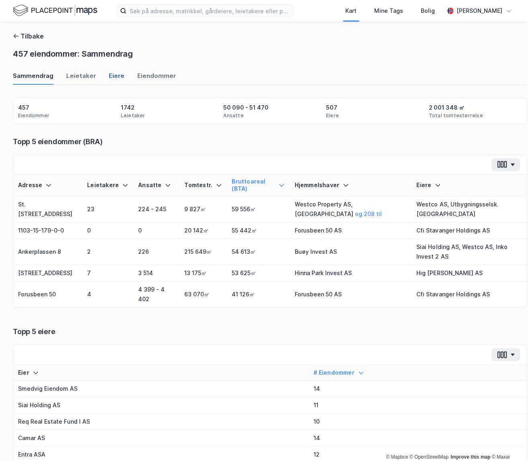
click at [110, 78] on div "Eiere" at bounding box center [117, 78] width 16 height 13
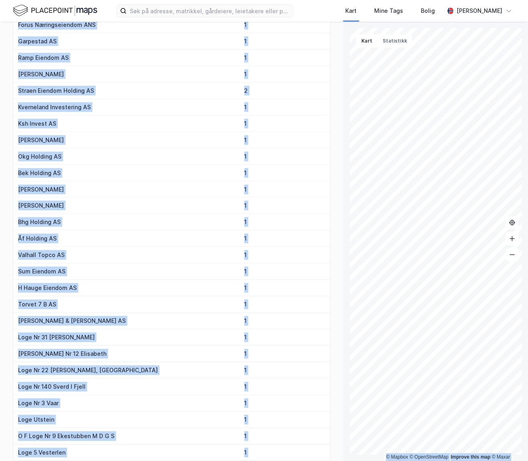
scroll to position [0, 0]
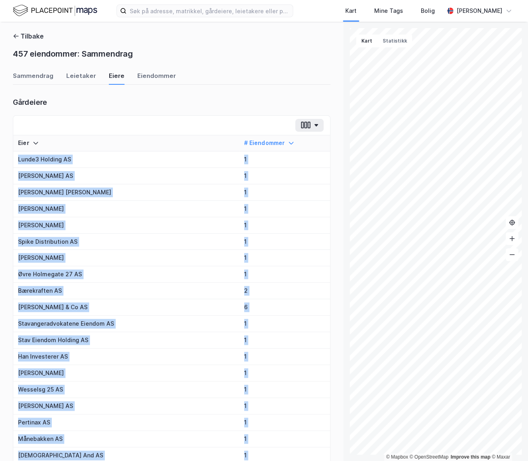
drag, startPoint x: 261, startPoint y: 380, endPoint x: 233, endPoint y: 132, distance: 249.7
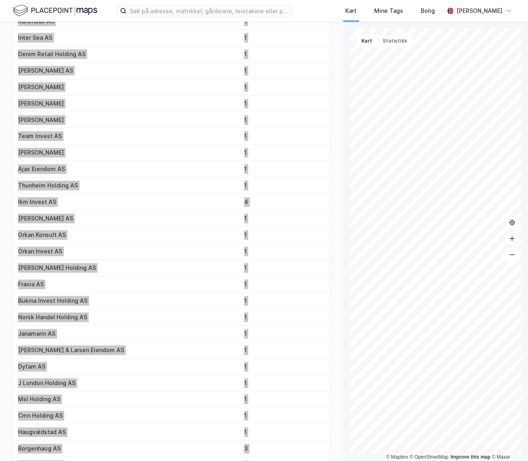
scroll to position [1401, 0]
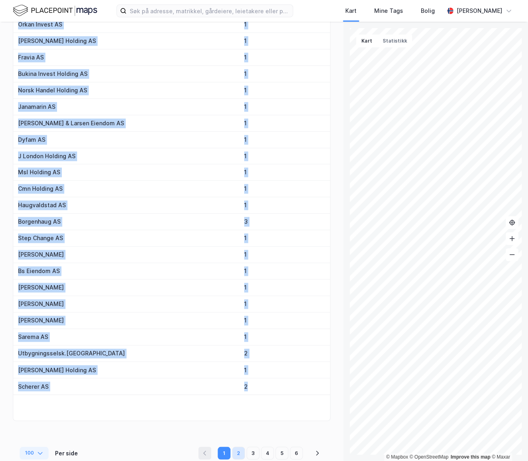
click at [243, 449] on button "2" at bounding box center [238, 453] width 13 height 13
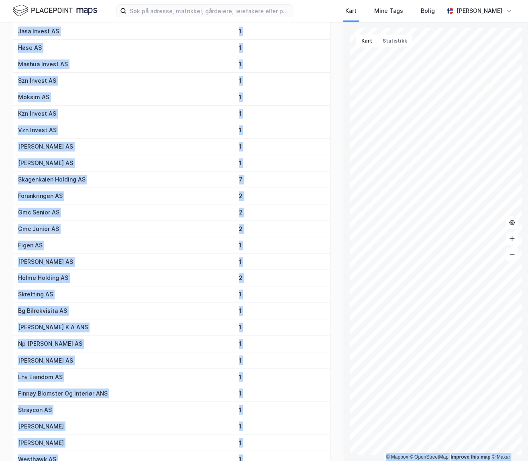
scroll to position [0, 0]
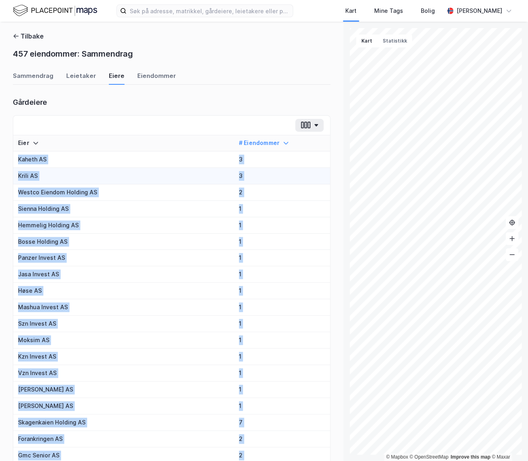
drag, startPoint x: 259, startPoint y: 382, endPoint x: 59, endPoint y: 168, distance: 293.6
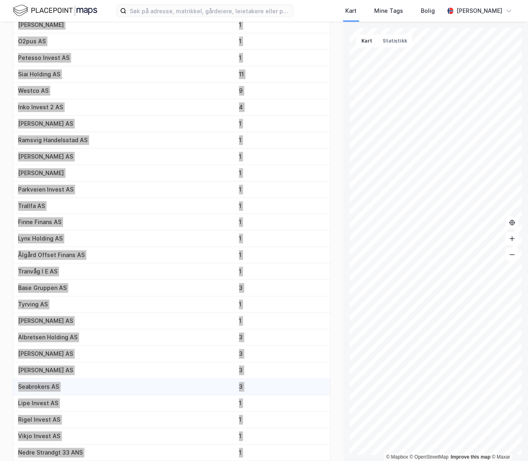
scroll to position [1401, 0]
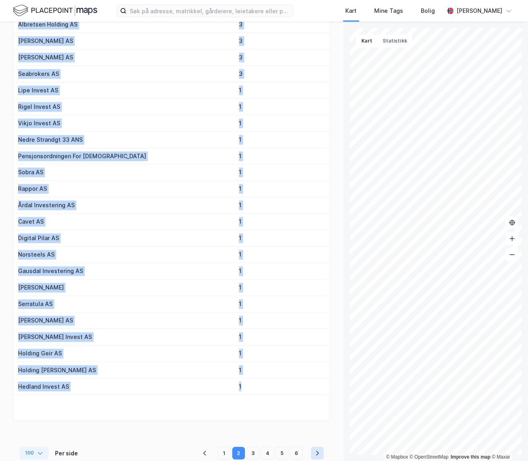
click at [318, 450] on icon "pagination navigation" at bounding box center [317, 453] width 6 height 6
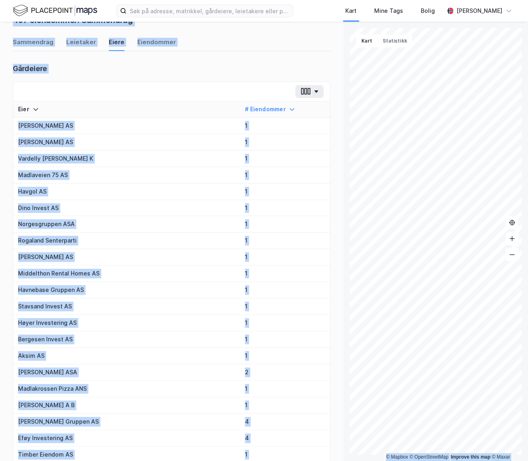
scroll to position [0, 0]
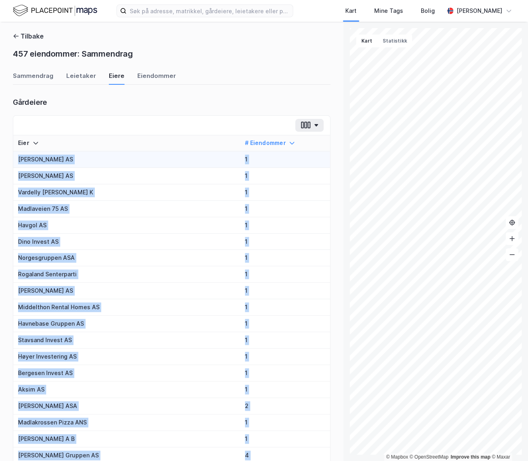
drag, startPoint x: 274, startPoint y: 384, endPoint x: 14, endPoint y: 160, distance: 342.9
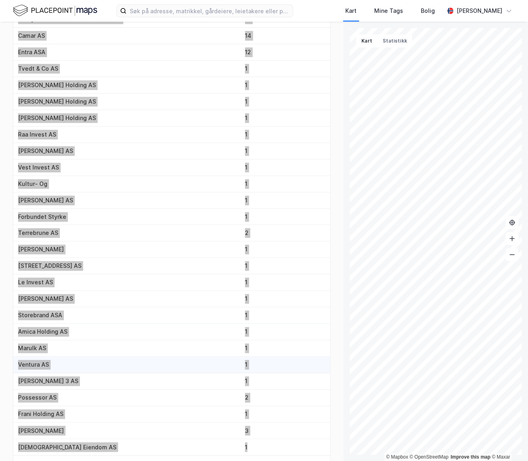
scroll to position [1401, 0]
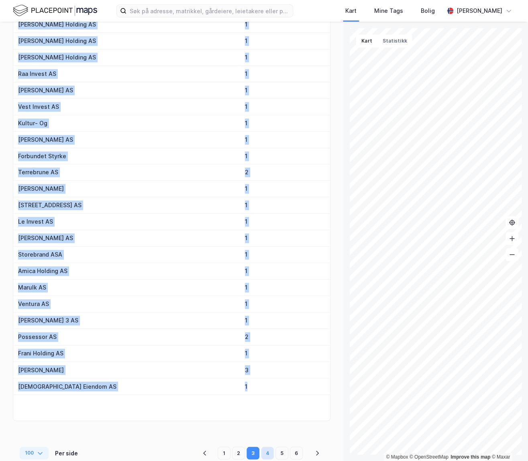
click at [270, 449] on button "4" at bounding box center [267, 453] width 13 height 13
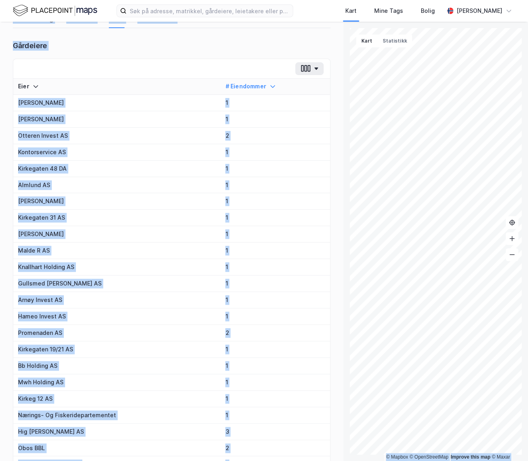
scroll to position [0, 0]
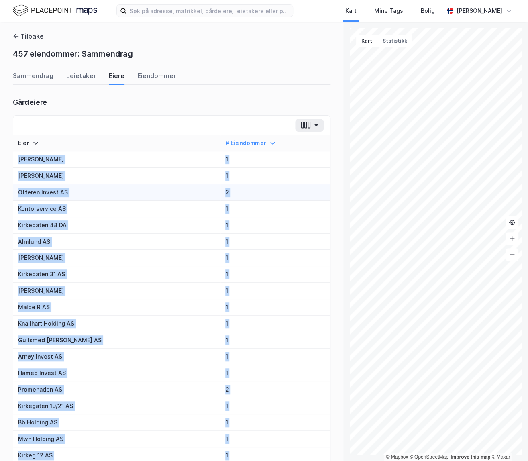
drag, startPoint x: 257, startPoint y: 387, endPoint x: 216, endPoint y: 196, distance: 196.1
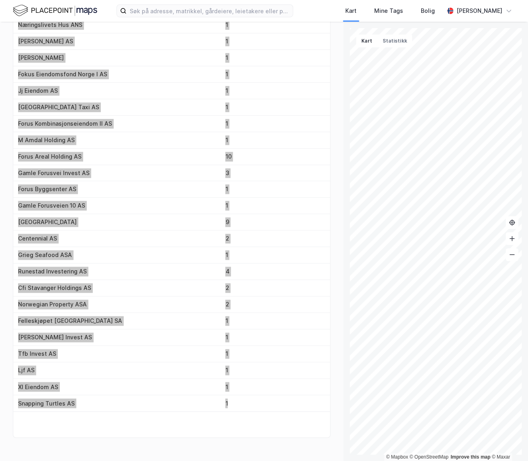
scroll to position [1401, 0]
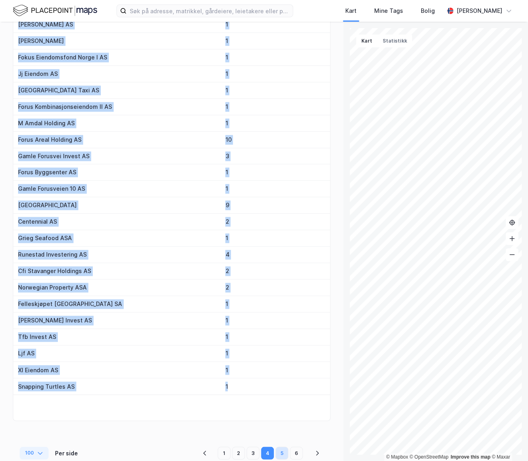
click at [286, 447] on button "5" at bounding box center [282, 453] width 13 height 13
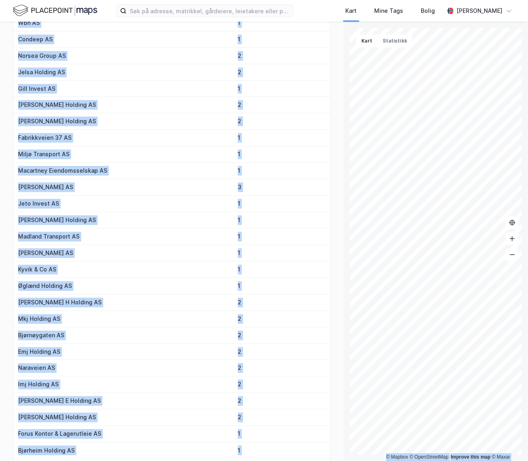
scroll to position [0, 0]
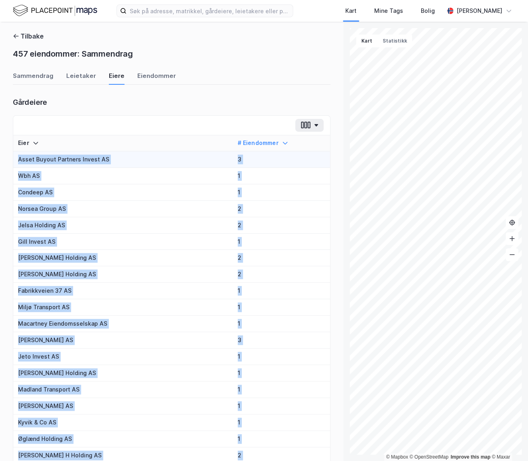
drag, startPoint x: 269, startPoint y: 384, endPoint x: 14, endPoint y: 158, distance: 340.3
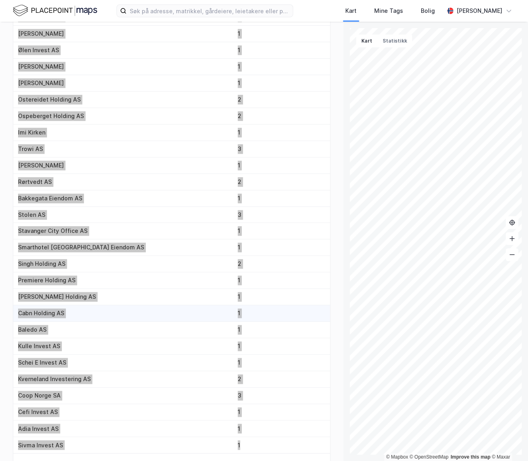
scroll to position [1401, 0]
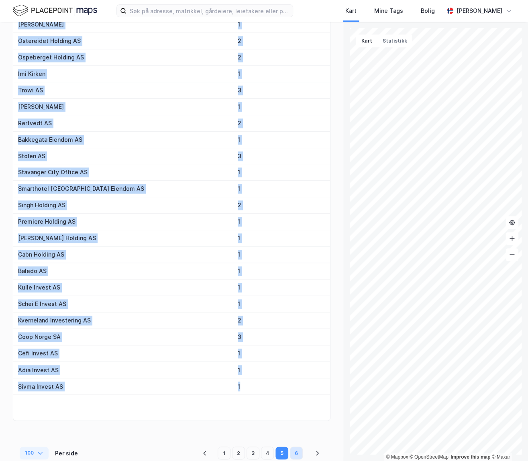
click at [296, 447] on button "6" at bounding box center [296, 453] width 13 height 13
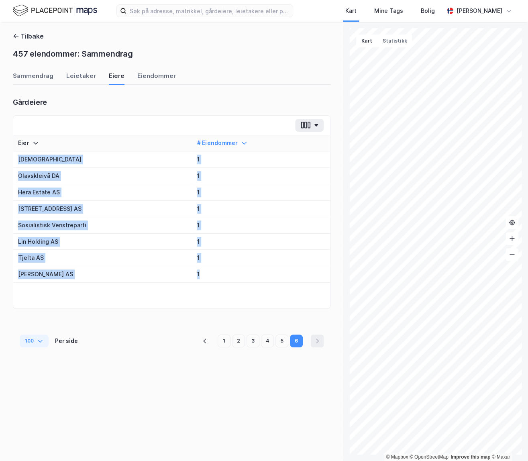
drag, startPoint x: 246, startPoint y: 276, endPoint x: 12, endPoint y: 157, distance: 262.6
click at [10, 156] on div "Tilbake 457 eiendommer: Sammendrag Sammendrag Leietaker Eiere Eiendommer Gårdei…" at bounding box center [171, 241] width 343 height 439
